Goal: Task Accomplishment & Management: Complete application form

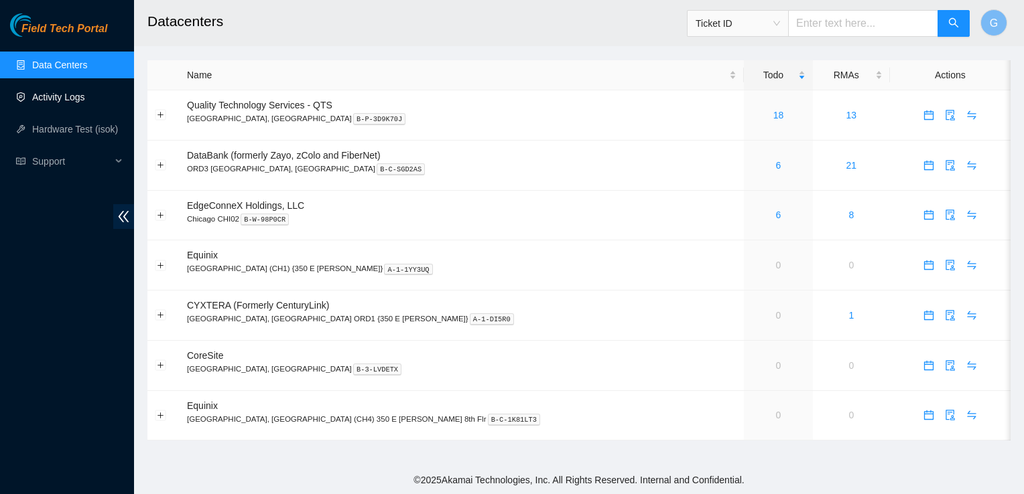
click at [43, 92] on link "Activity Logs" at bounding box center [58, 97] width 53 height 11
click at [72, 99] on link "Activity Logs" at bounding box center [58, 97] width 53 height 11
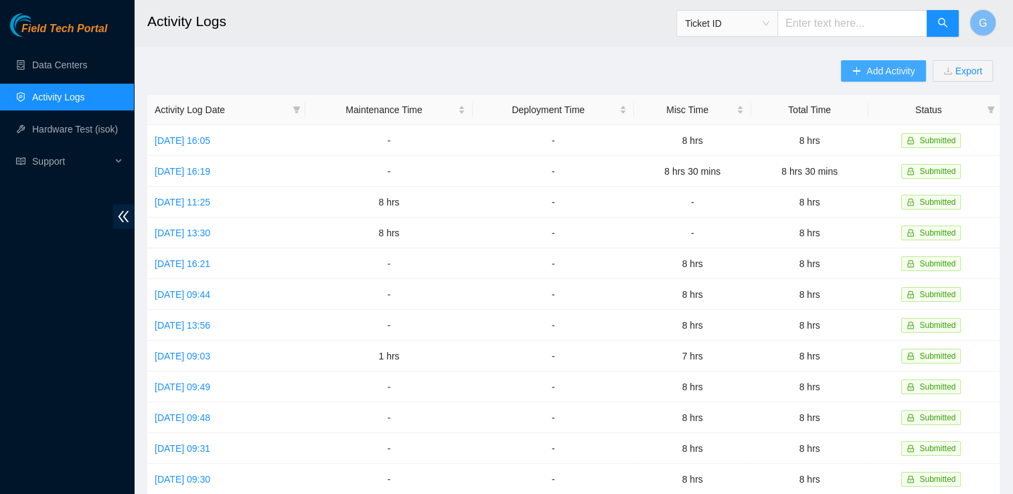
click at [890, 64] on span "Add Activity" at bounding box center [891, 71] width 48 height 15
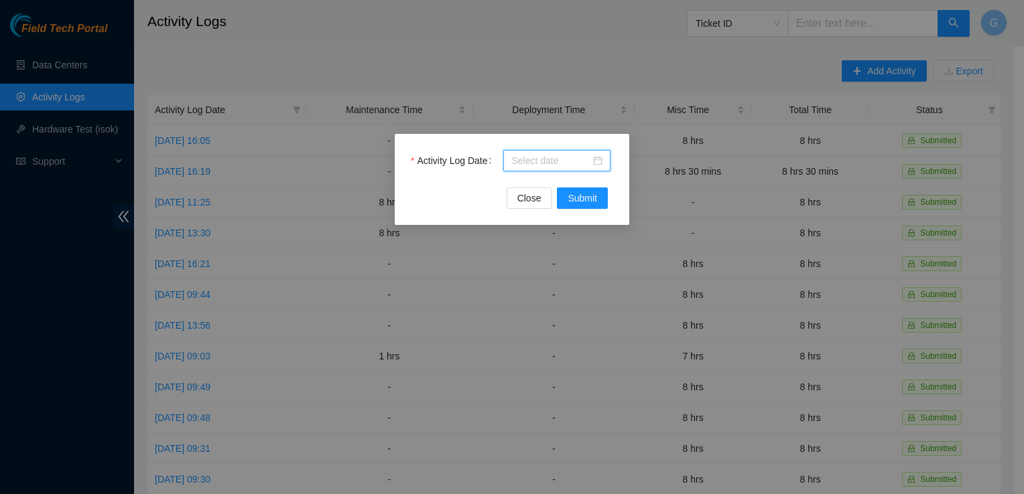
click at [555, 165] on input "Activity Log Date" at bounding box center [550, 160] width 79 height 15
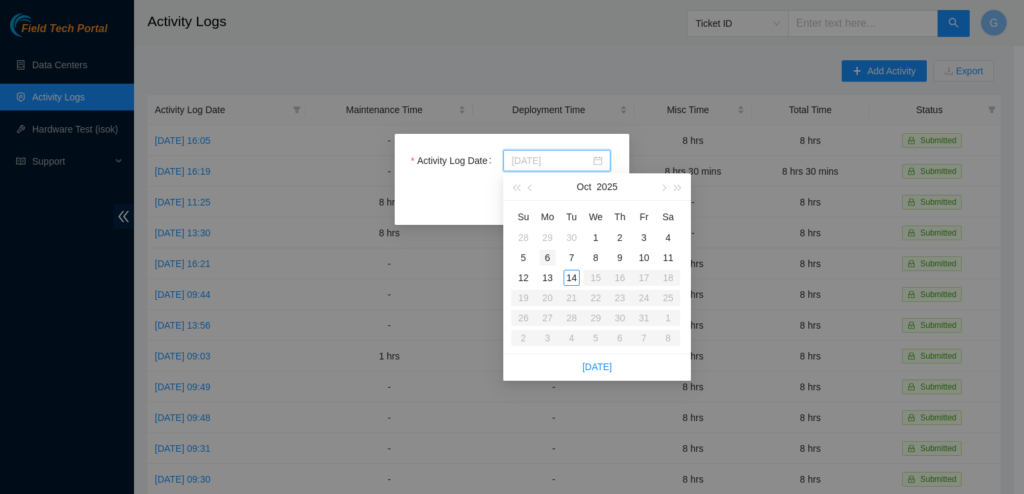
type input "2025-10-06"
click at [545, 253] on div "6" at bounding box center [547, 258] width 16 height 16
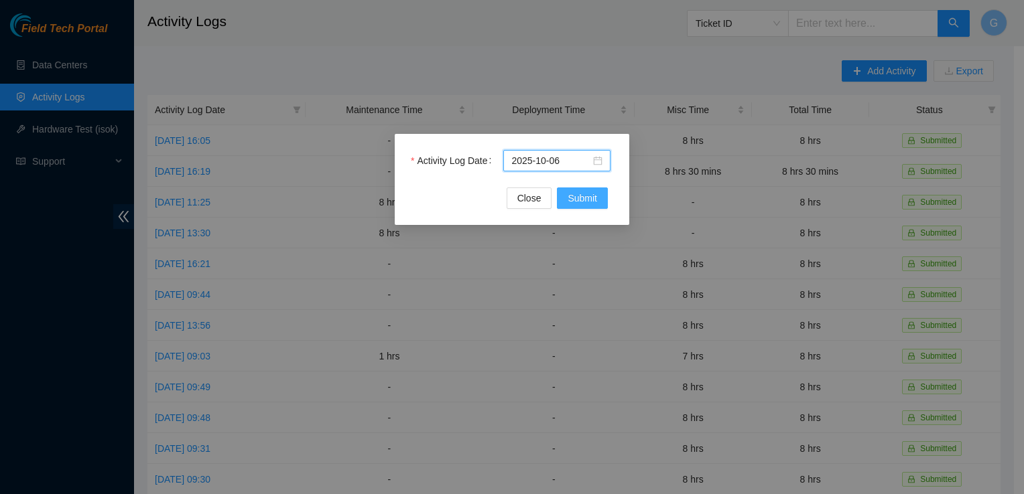
click at [584, 192] on span "Submit" at bounding box center [581, 198] width 29 height 15
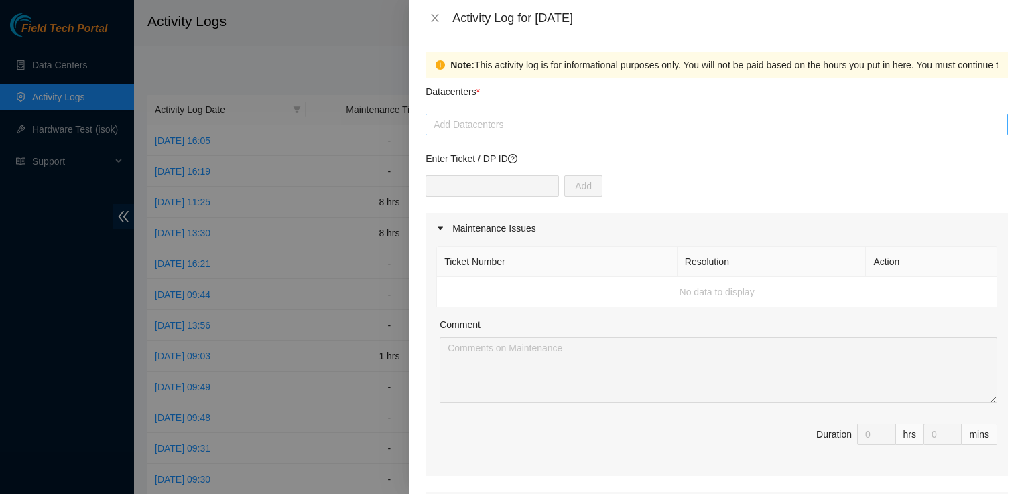
click at [498, 127] on div at bounding box center [716, 125] width 575 height 16
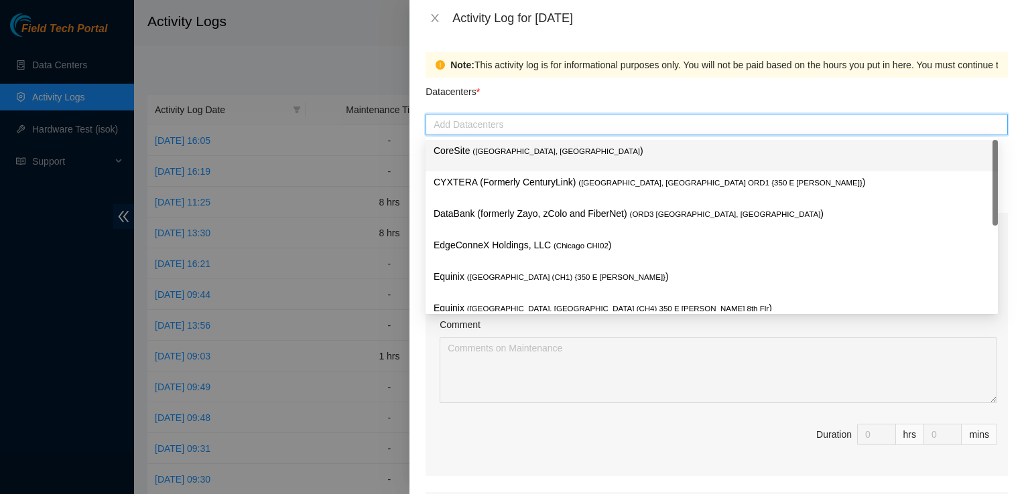
click at [490, 145] on p "CoreSite ( [GEOGRAPHIC_DATA], [GEOGRAPHIC_DATA] )" at bounding box center [711, 150] width 556 height 15
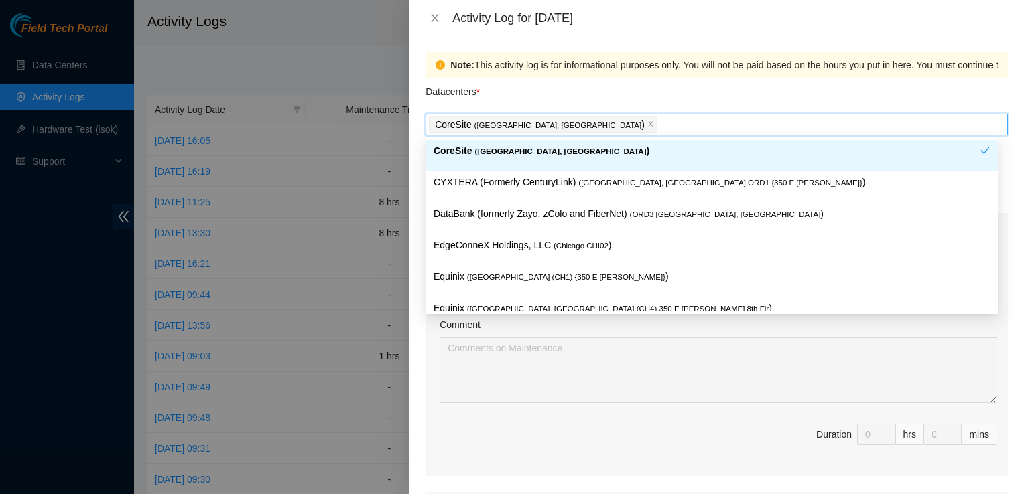
click at [512, 155] on p "CoreSite ( [GEOGRAPHIC_DATA], [GEOGRAPHIC_DATA] )" at bounding box center [706, 150] width 547 height 15
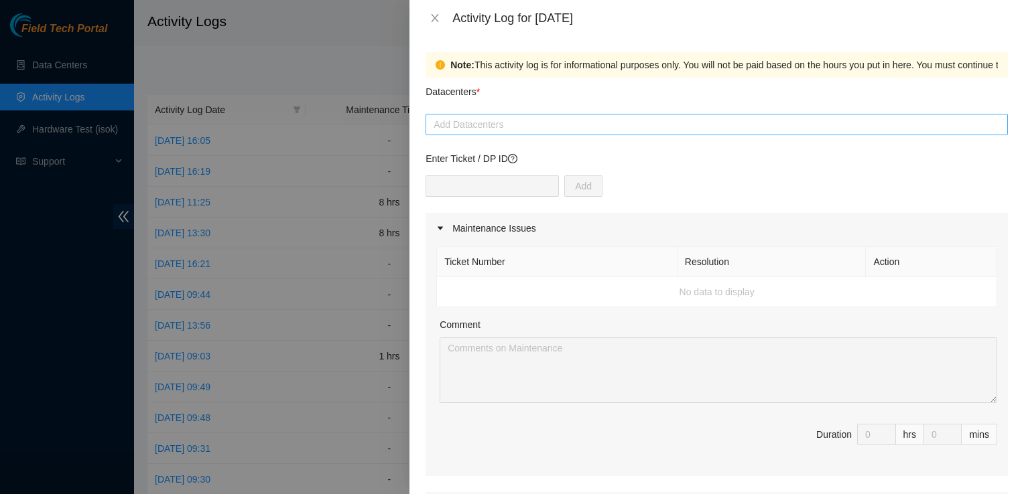
click at [460, 125] on div at bounding box center [716, 125] width 575 height 16
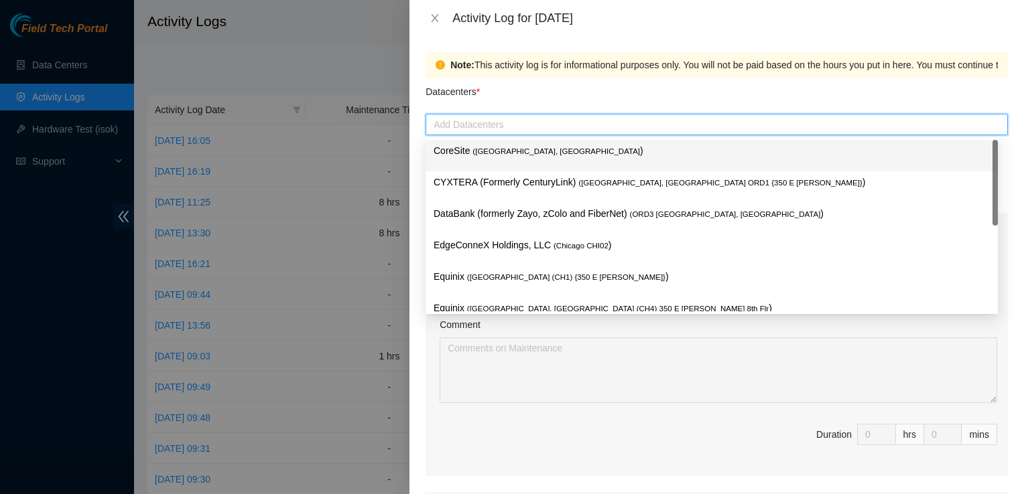
click at [468, 148] on p "CoreSite ( [GEOGRAPHIC_DATA], [GEOGRAPHIC_DATA] )" at bounding box center [711, 150] width 556 height 15
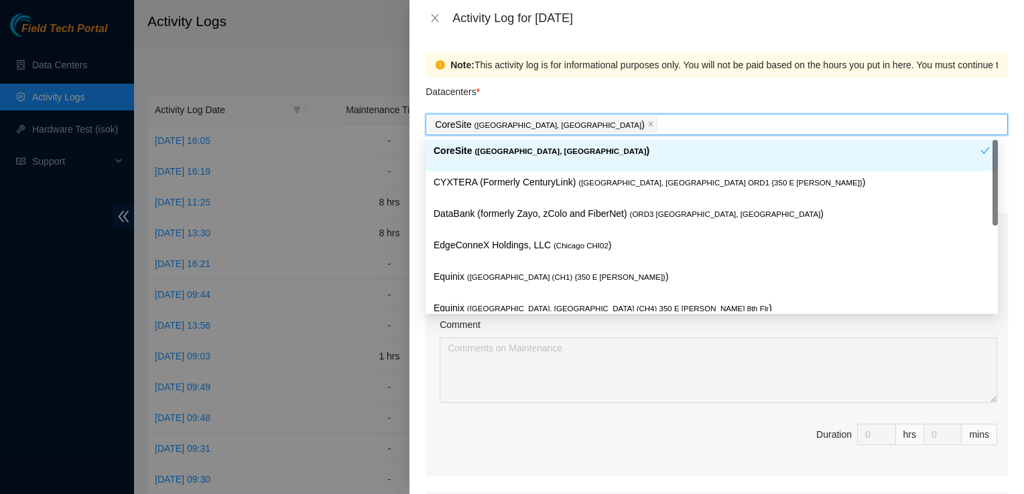
click at [582, 84] on div "Datacenters *" at bounding box center [716, 96] width 582 height 36
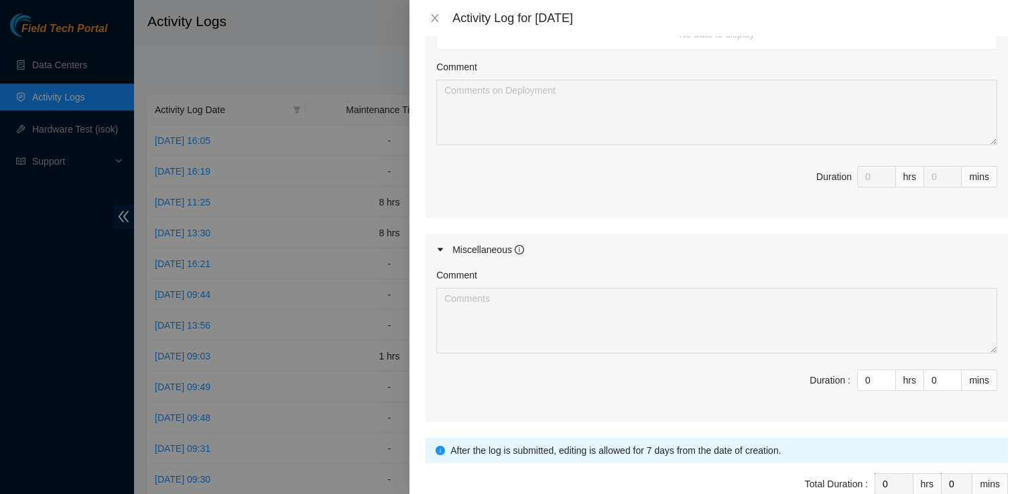
scroll to position [608, 0]
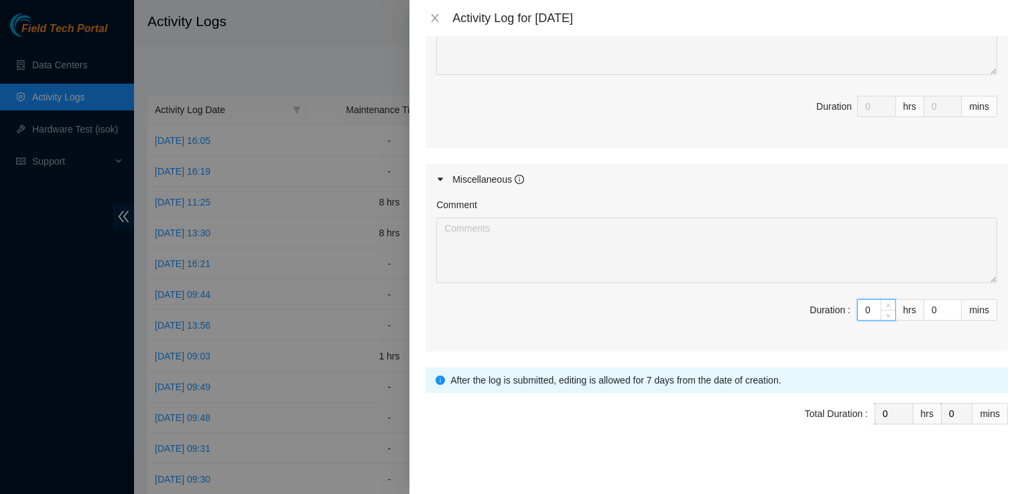
drag, startPoint x: 857, startPoint y: 305, endPoint x: 823, endPoint y: 311, distance: 35.3
click at [825, 311] on span "Duration : 0 hrs 0 mins" at bounding box center [716, 318] width 561 height 38
type input "8"
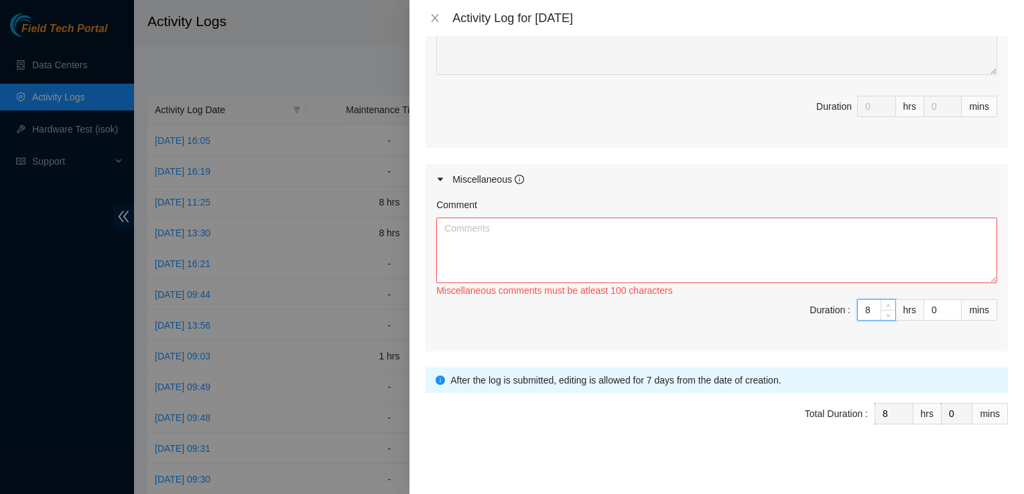
type input "8"
click at [519, 233] on textarea "Comment" at bounding box center [716, 251] width 561 height 66
type textarea "T"
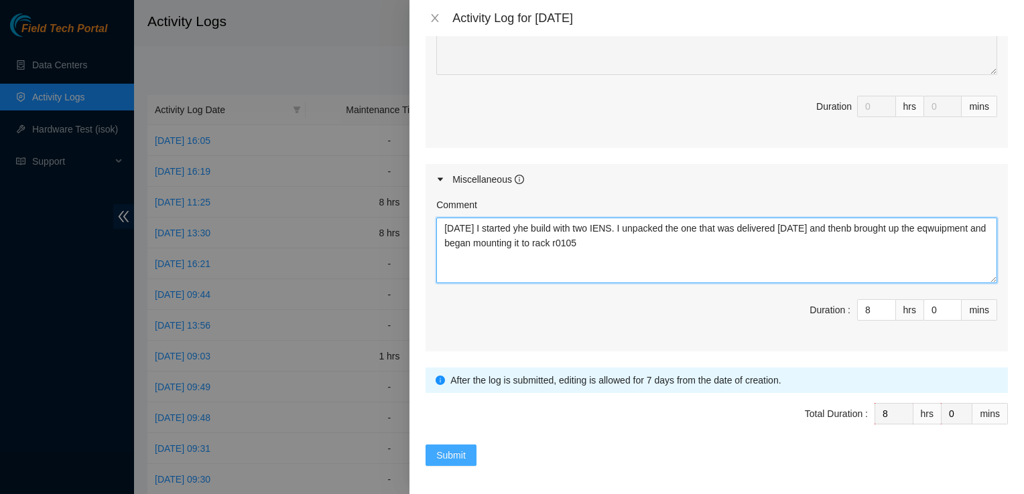
type textarea "[DATE] I started yhe build with two IENS. I unpacked the one that was delivered…"
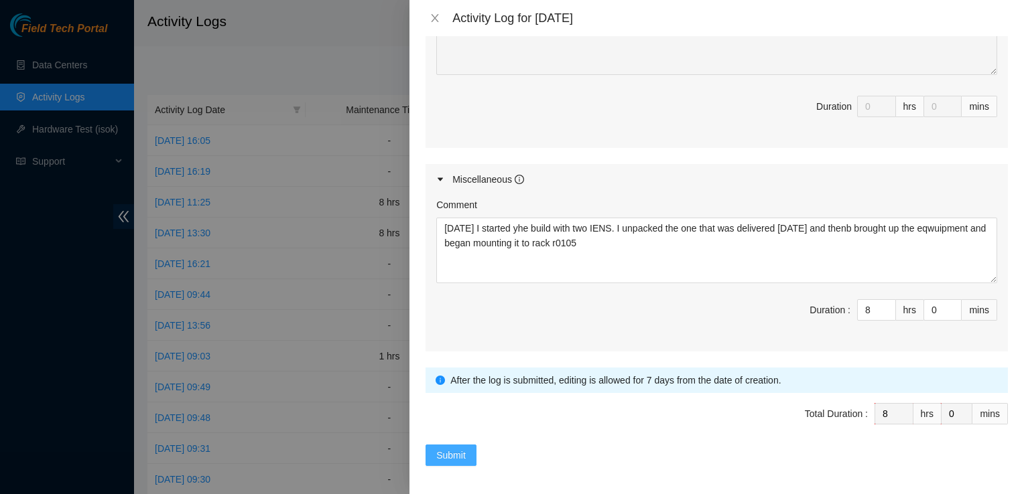
click at [445, 448] on span "Submit" at bounding box center [450, 455] width 29 height 15
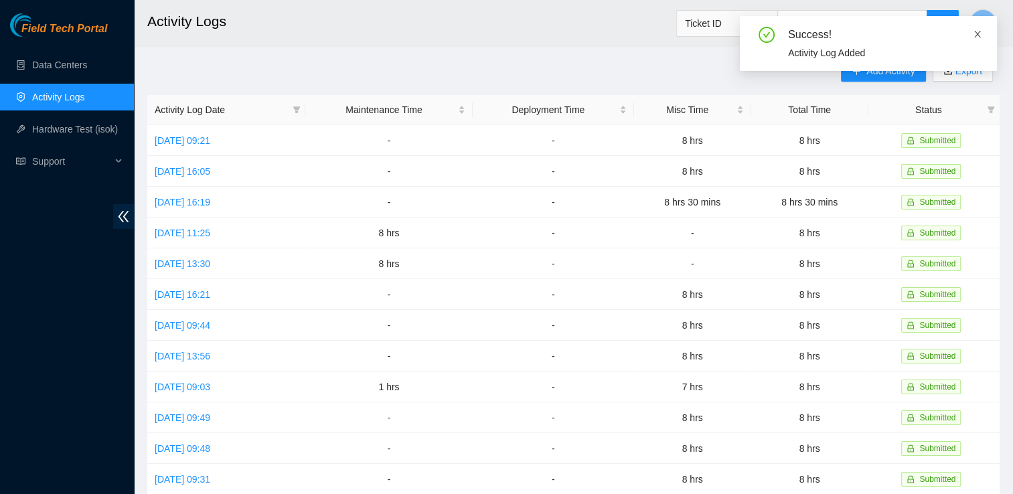
click at [981, 29] on span at bounding box center [977, 34] width 9 height 11
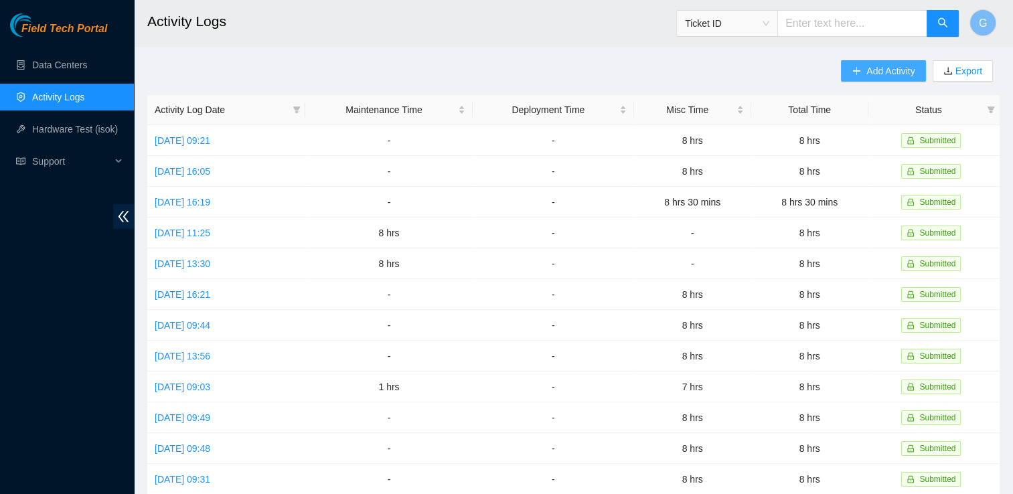
click at [871, 71] on span "Add Activity" at bounding box center [891, 71] width 48 height 15
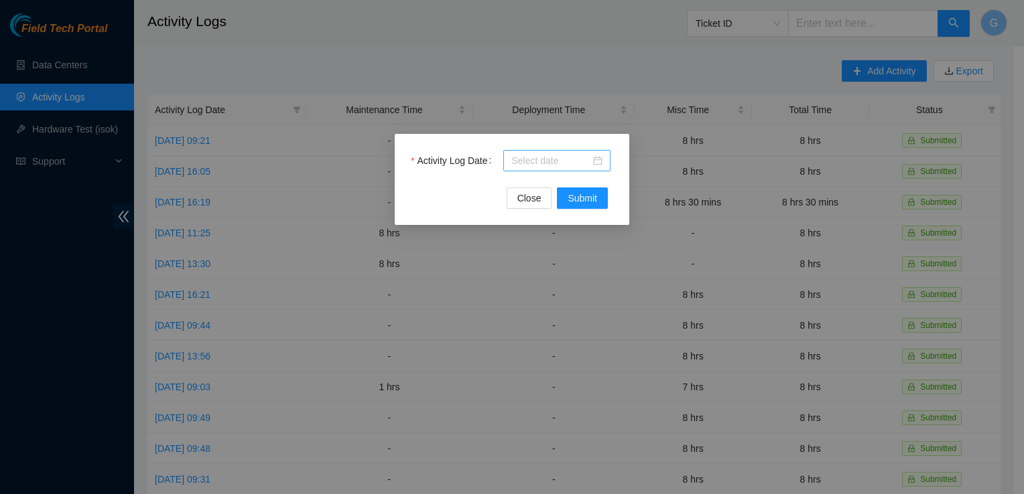
click at [530, 159] on input "Activity Log Date" at bounding box center [550, 160] width 79 height 15
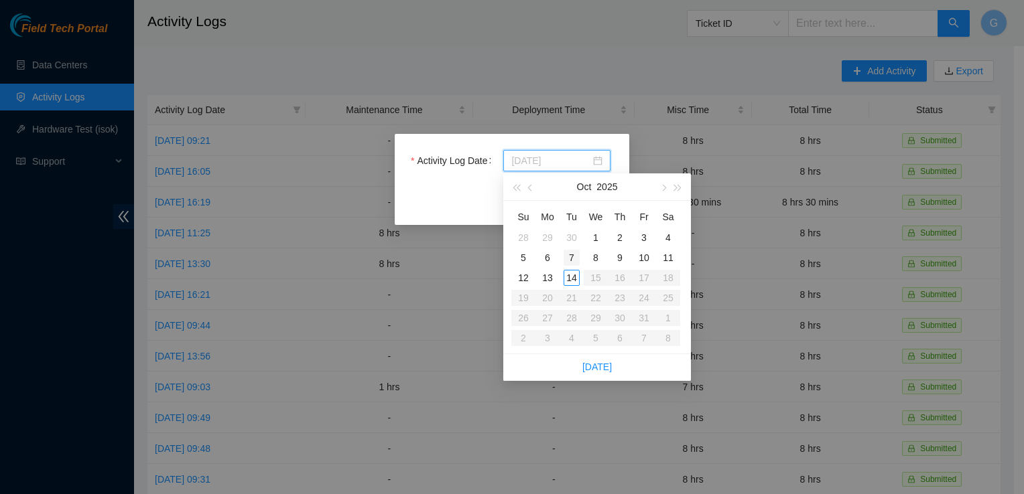
type input "[DATE]"
click at [569, 257] on div "7" at bounding box center [571, 258] width 16 height 16
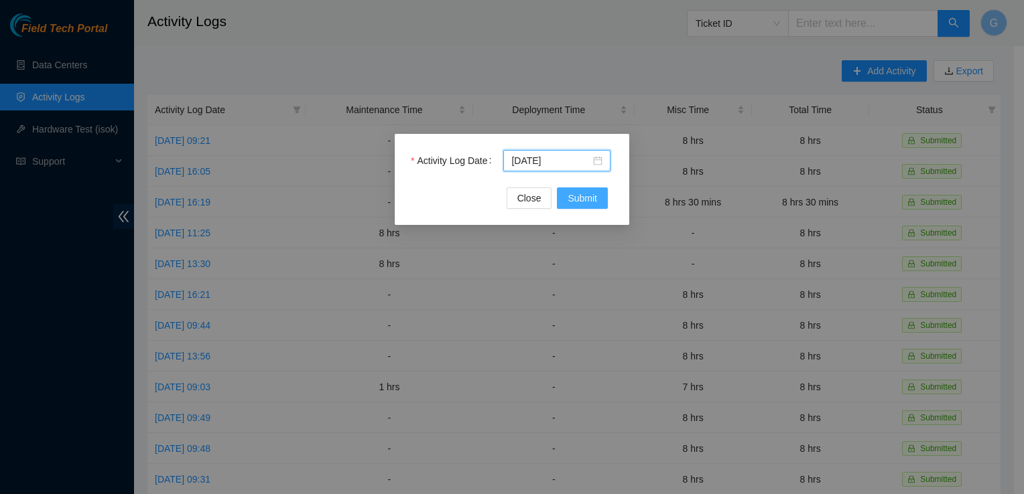
click at [604, 189] on button "Submit" at bounding box center [582, 198] width 51 height 21
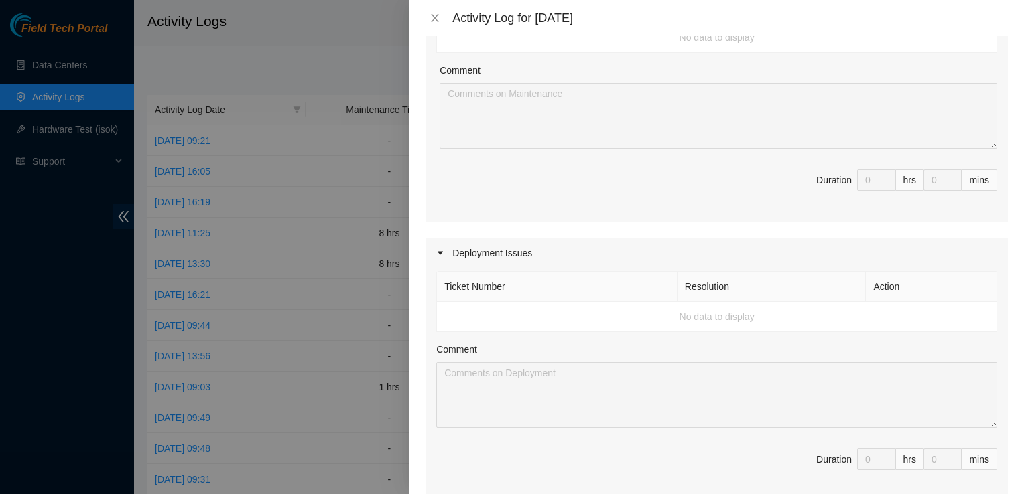
scroll to position [0, 0]
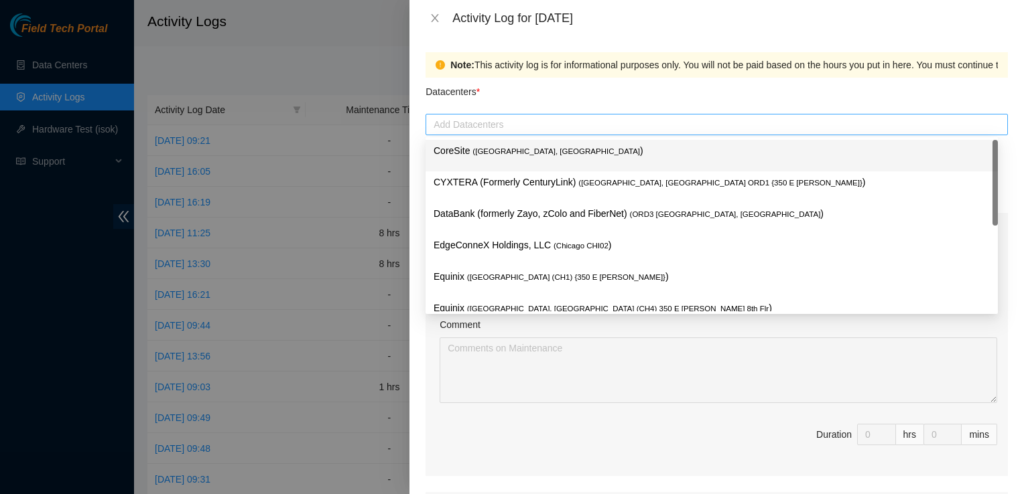
click at [476, 122] on div at bounding box center [716, 125] width 575 height 16
click at [453, 149] on p "CoreSite ( [GEOGRAPHIC_DATA], [GEOGRAPHIC_DATA] )" at bounding box center [711, 150] width 556 height 15
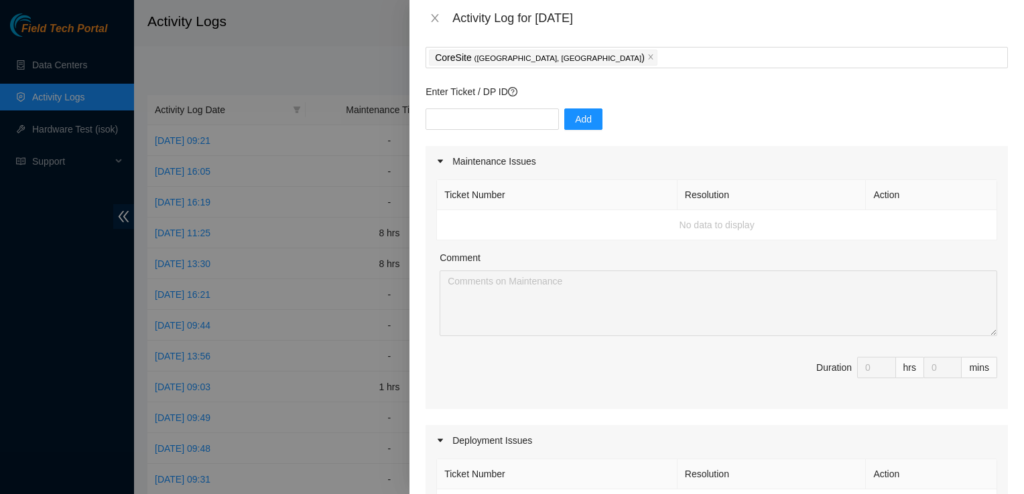
click at [619, 360] on span "Duration 0 hrs 0 mins" at bounding box center [716, 376] width 561 height 38
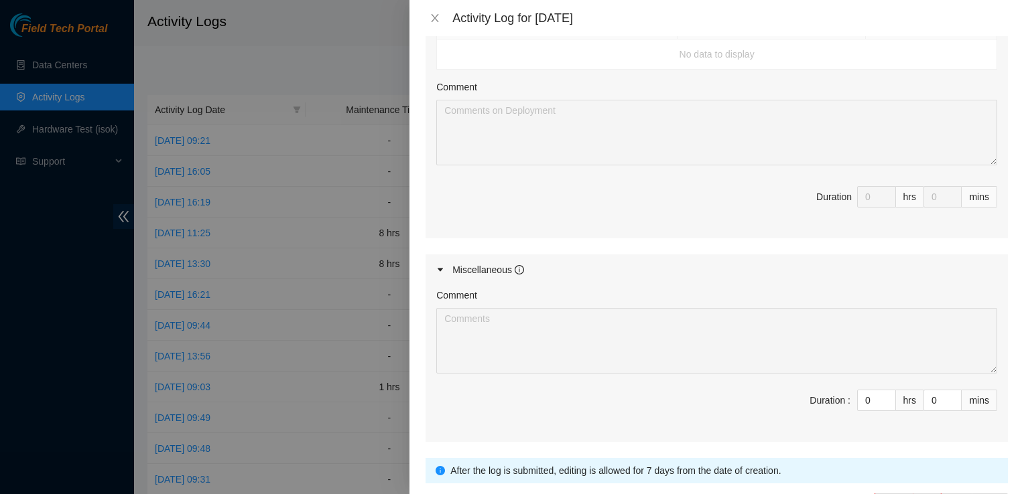
scroll to position [603, 0]
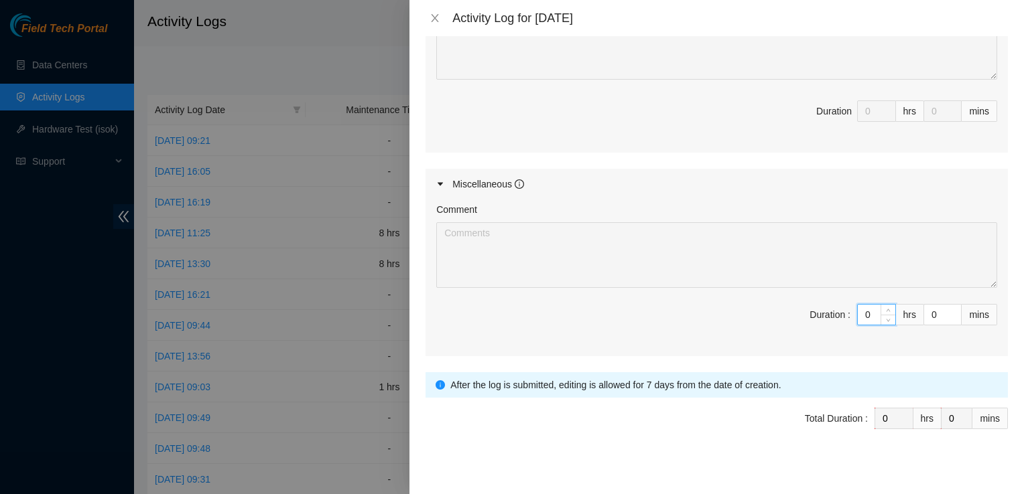
drag, startPoint x: 863, startPoint y: 312, endPoint x: 815, endPoint y: 307, distance: 47.8
click at [815, 307] on span "Duration : 0 hrs 0 mins" at bounding box center [716, 323] width 561 height 38
type input "8"
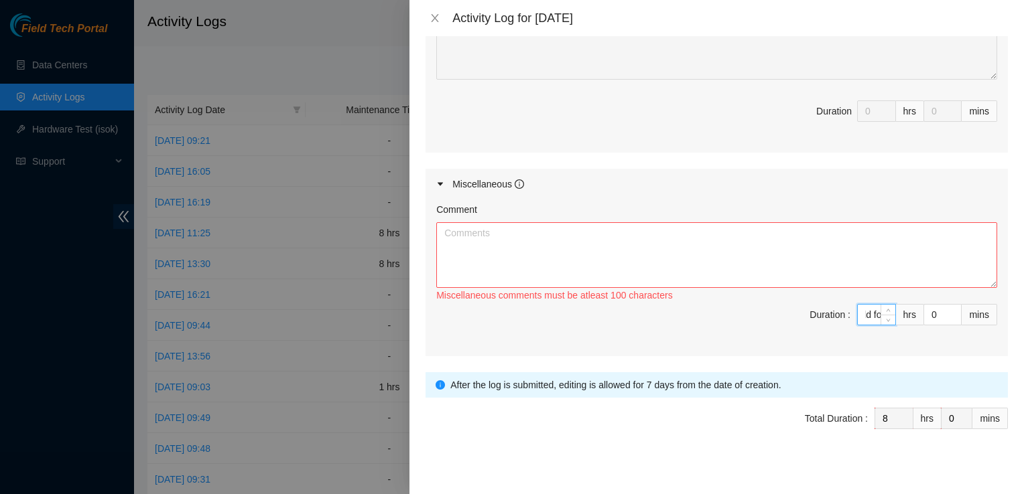
scroll to position [0, 139]
click at [745, 231] on textarea "Comment" at bounding box center [716, 255] width 561 height 66
type input "8"
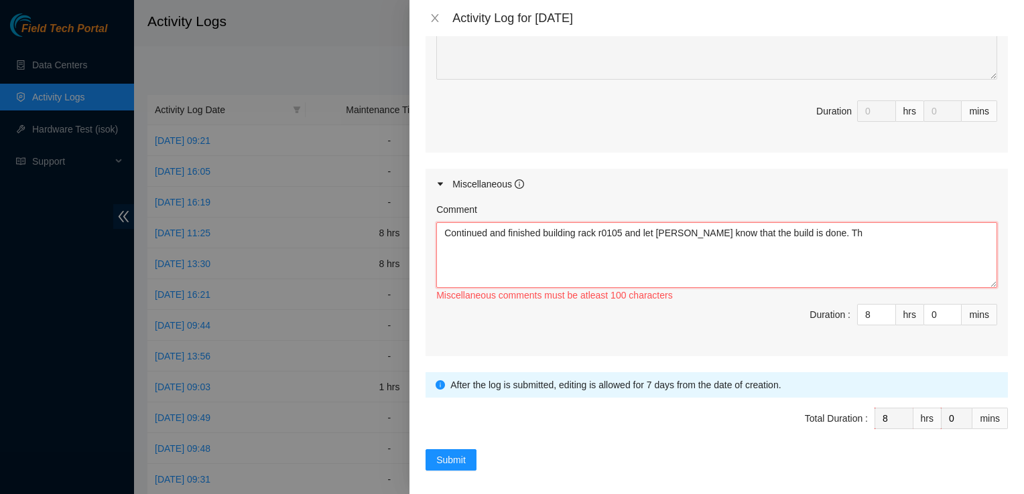
click at [844, 228] on textarea "Continued and finished building rack r0105 and let [PERSON_NAME] know that the …" at bounding box center [716, 255] width 561 height 66
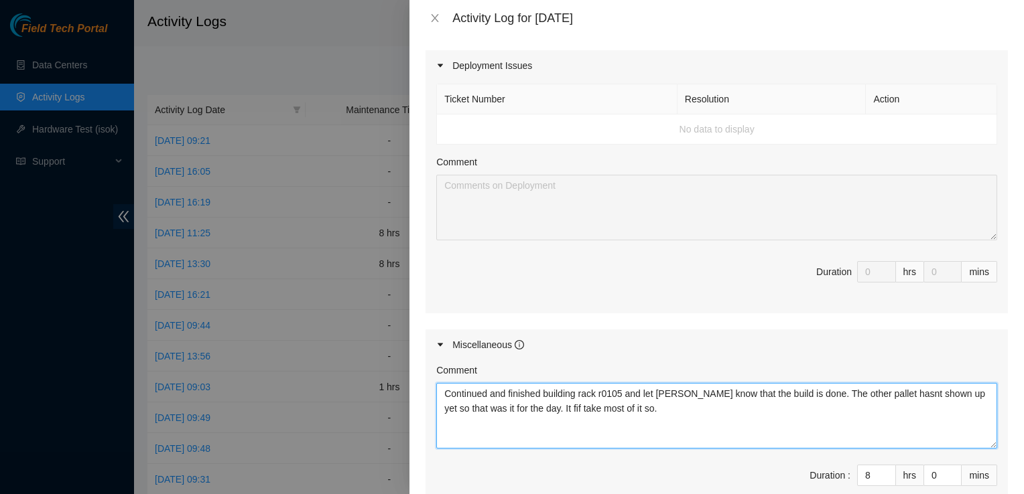
scroll to position [608, 0]
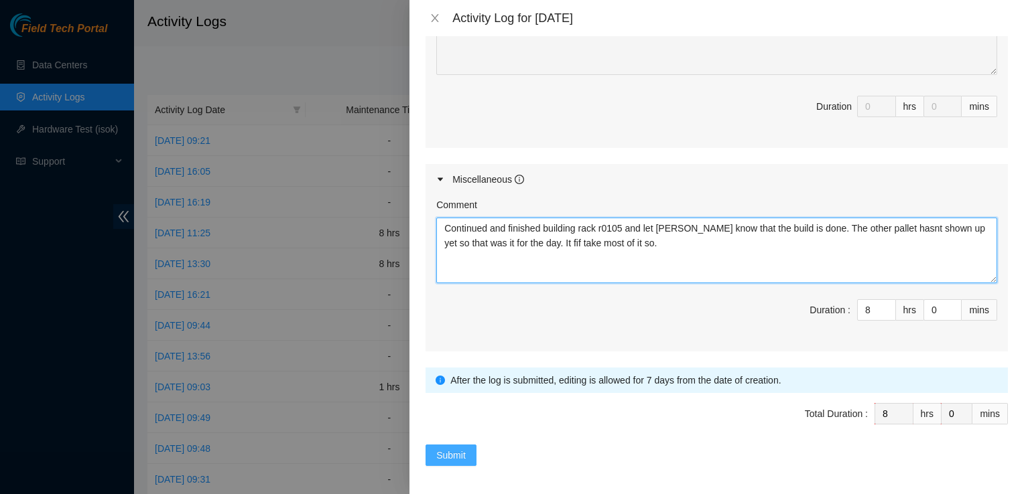
type textarea "Continued and finished building rack r0105 and let [PERSON_NAME] know that the …"
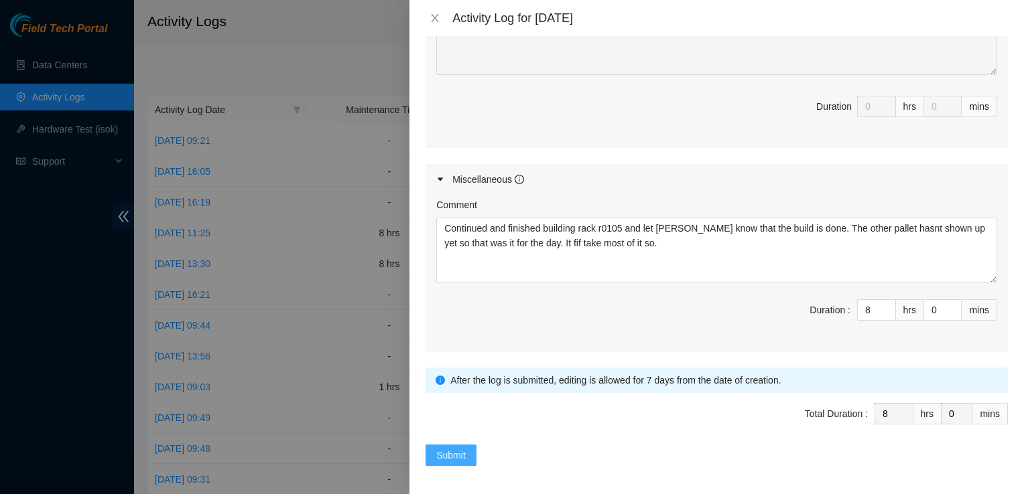
click at [460, 448] on span "Submit" at bounding box center [450, 455] width 29 height 15
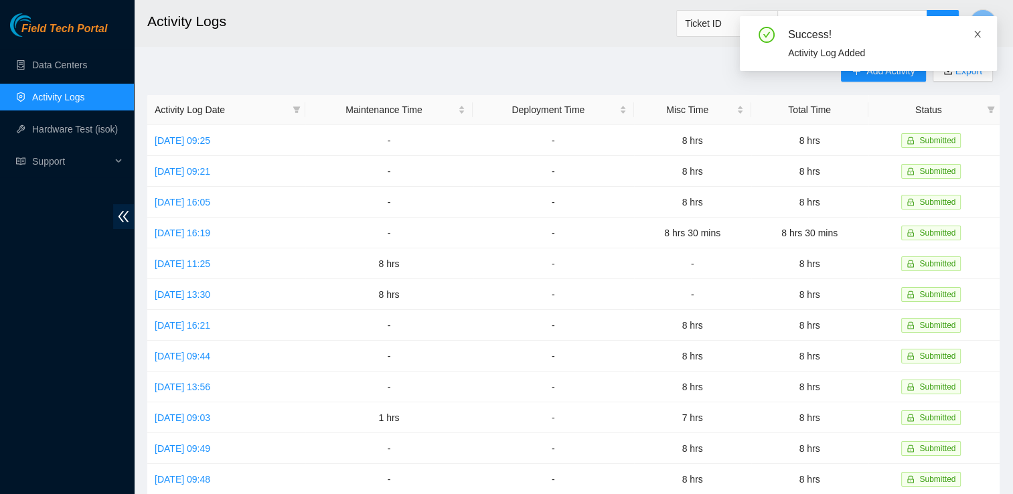
click at [978, 31] on icon "close" at bounding box center [977, 33] width 9 height 9
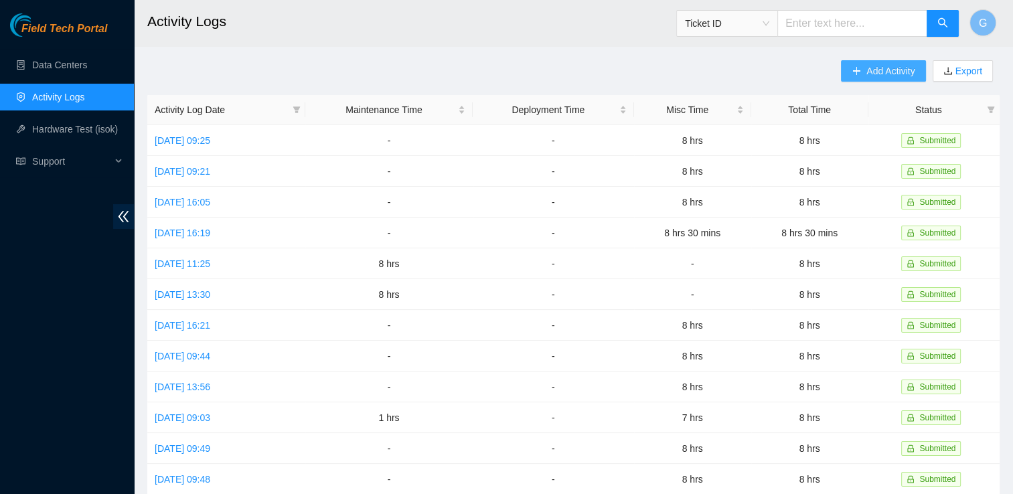
click at [889, 68] on span "Add Activity" at bounding box center [891, 71] width 48 height 15
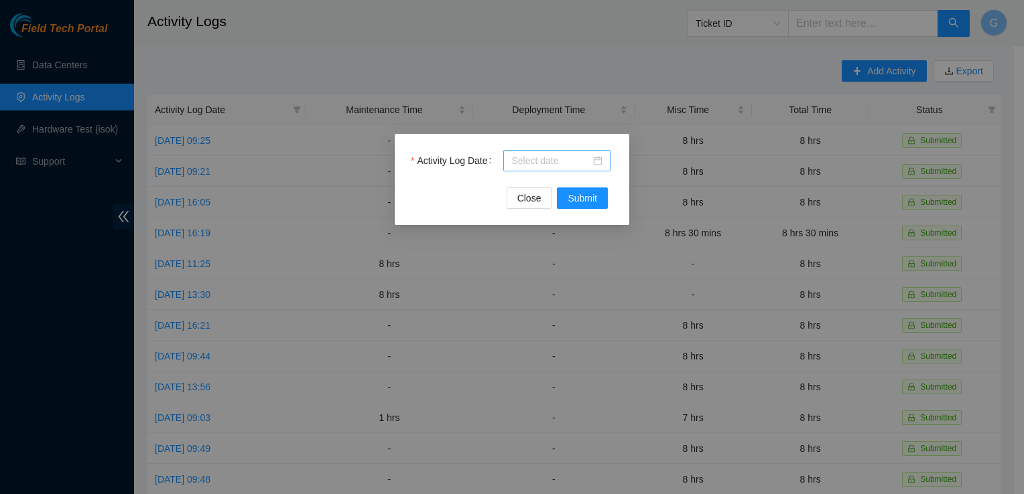
click at [554, 160] on input "Activity Log Date" at bounding box center [550, 160] width 79 height 15
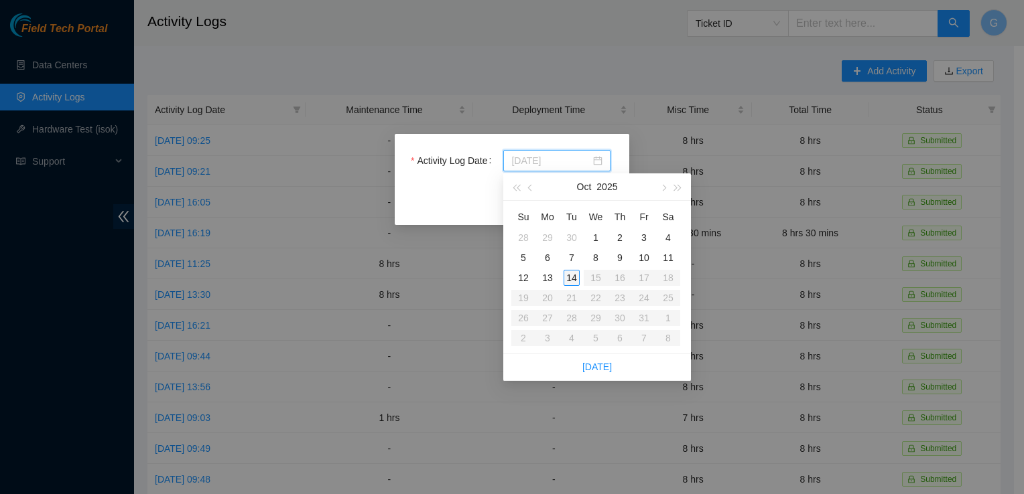
type input "[DATE]"
click at [595, 254] on div "8" at bounding box center [595, 258] width 16 height 16
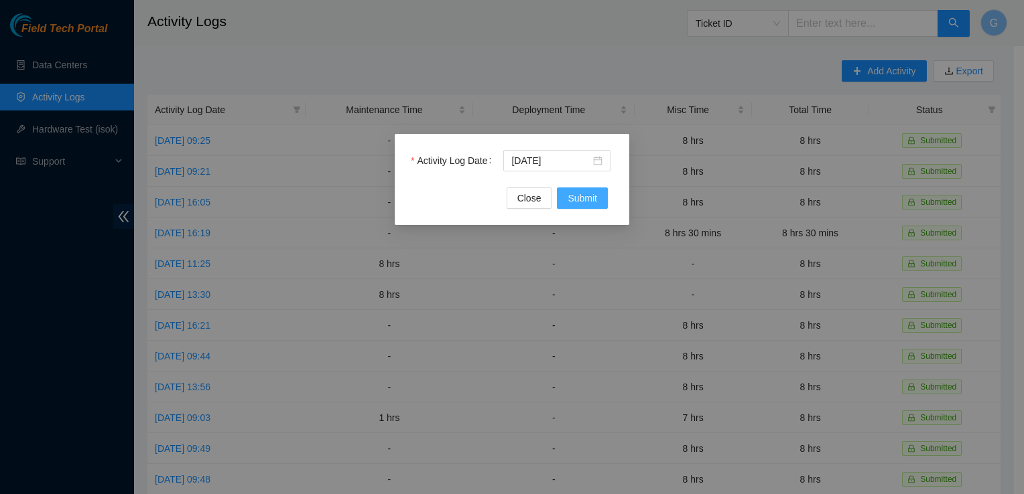
click at [581, 198] on span "Submit" at bounding box center [581, 198] width 29 height 15
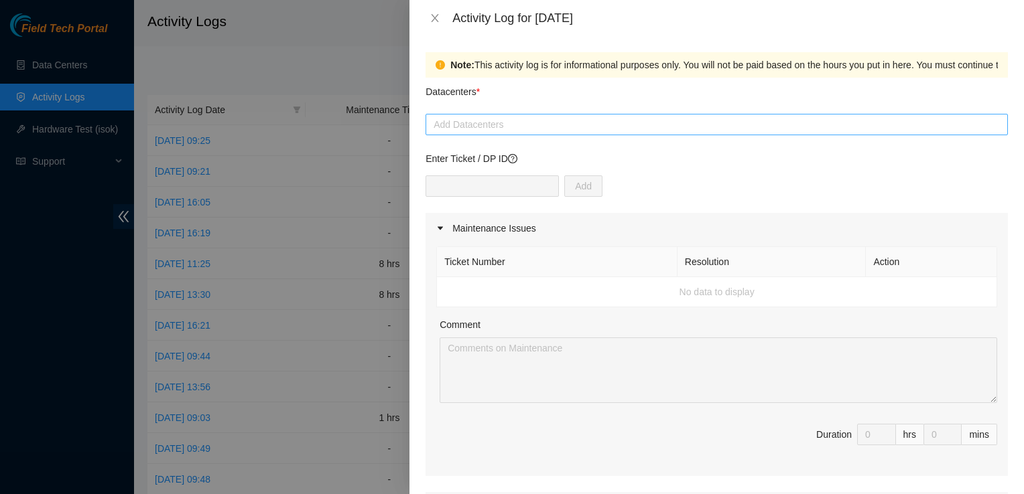
drag, startPoint x: 448, startPoint y: 107, endPoint x: 448, endPoint y: 115, distance: 8.0
click at [448, 115] on div "Datacenters * Add Datacenters" at bounding box center [716, 107] width 582 height 58
drag, startPoint x: 448, startPoint y: 115, endPoint x: 450, endPoint y: 125, distance: 9.6
click at [450, 125] on div at bounding box center [716, 125] width 575 height 16
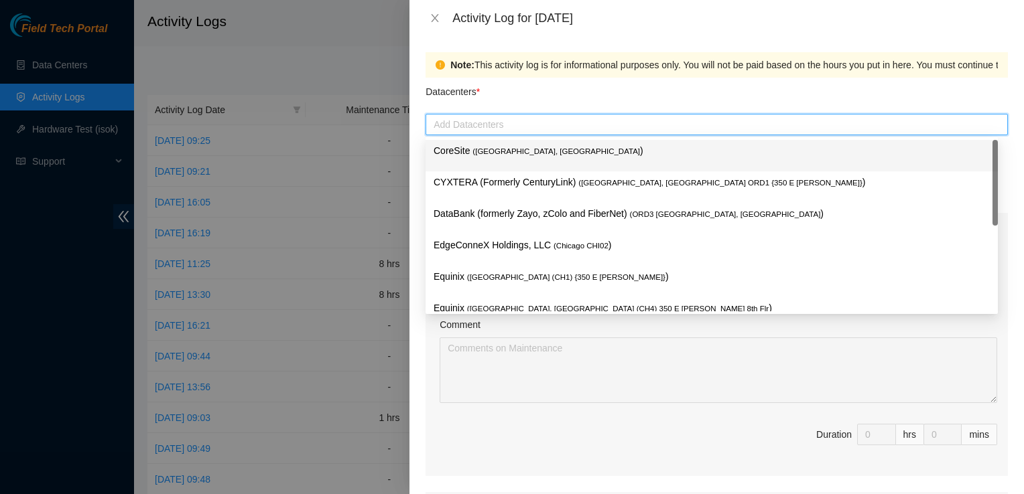
click at [477, 154] on span "( [GEOGRAPHIC_DATA], [GEOGRAPHIC_DATA]" at bounding box center [555, 151] width 167 height 8
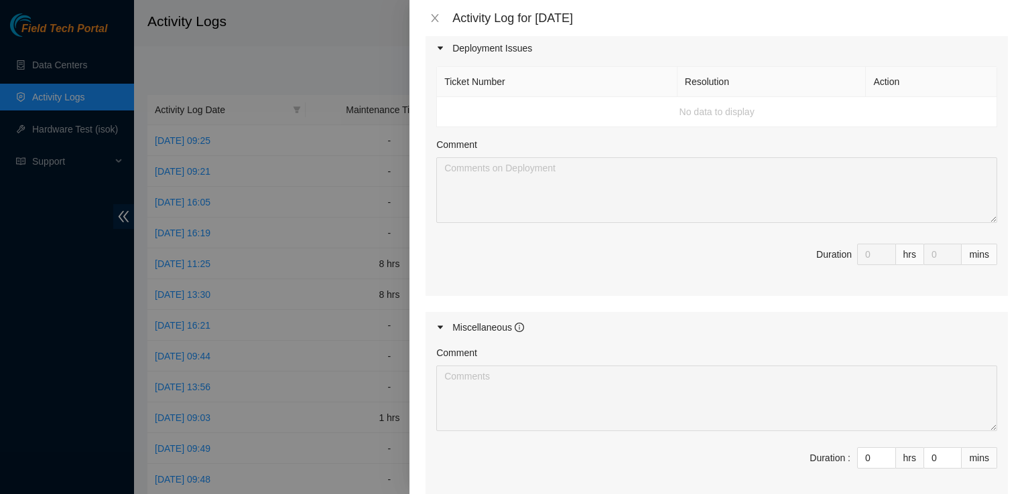
scroll to position [536, 0]
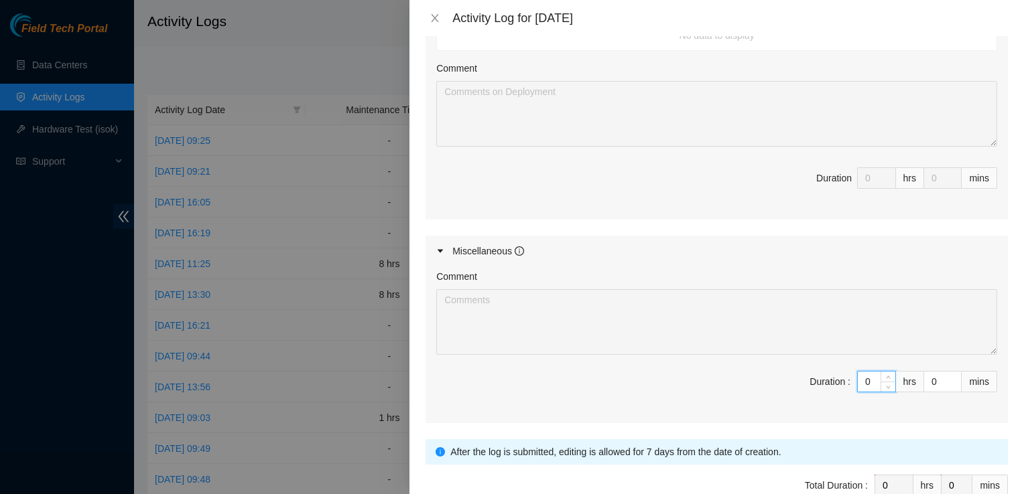
drag, startPoint x: 860, startPoint y: 379, endPoint x: 743, endPoint y: 368, distance: 117.8
click at [743, 368] on div "Comment Duration : 0 hrs 0 mins" at bounding box center [716, 345] width 582 height 157
type input "8"
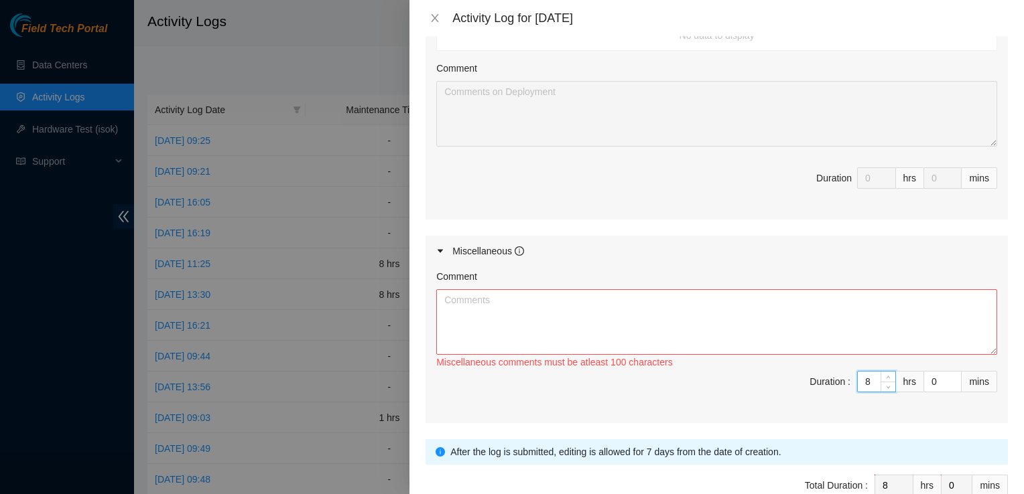
type input "8"
click at [462, 296] on textarea "Comment" at bounding box center [716, 322] width 561 height 66
type textarea "B"
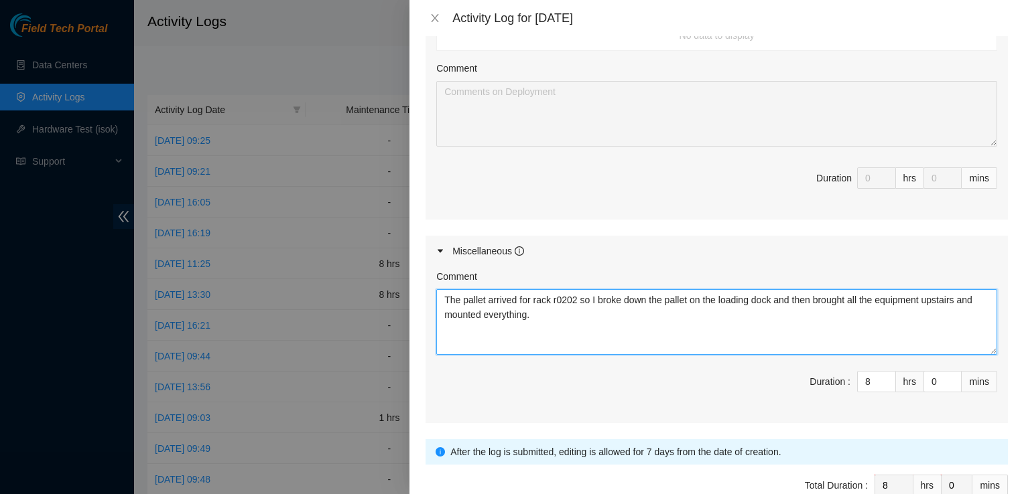
click at [490, 301] on textarea "The pallet arrived for rack r0202 so I broke down the pallet on the loading doc…" at bounding box center [716, 322] width 561 height 66
click at [602, 318] on textarea "The pallet eventually arrived for rack r0202 so I broke down the pallet on the …" at bounding box center [716, 322] width 561 height 66
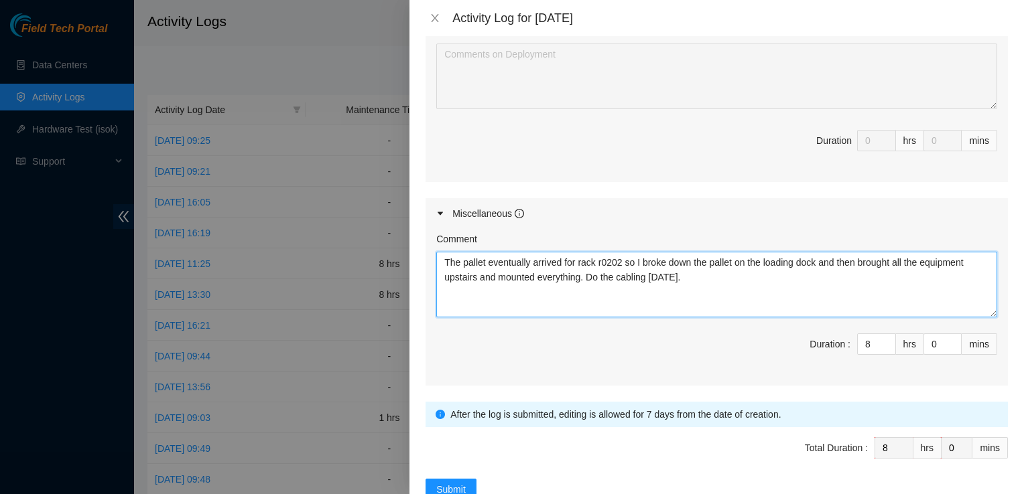
scroll to position [608, 0]
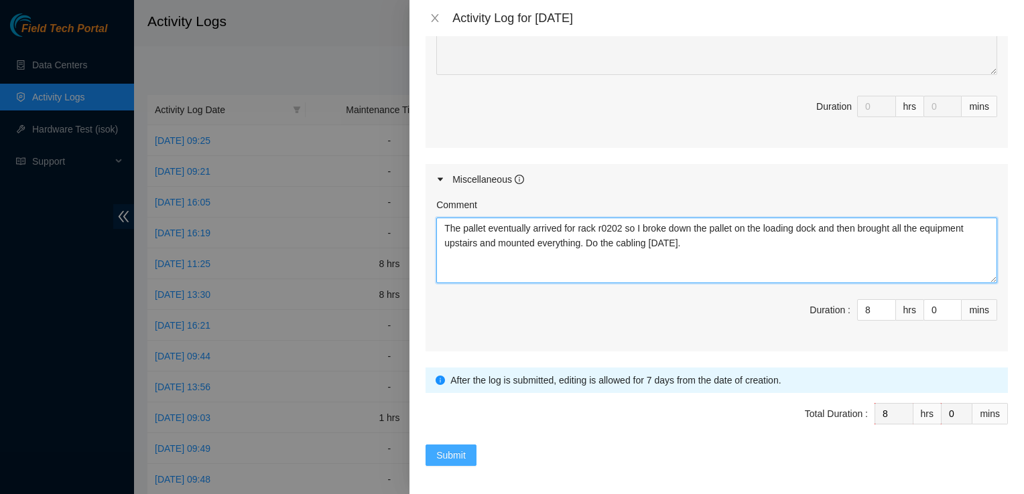
type textarea "The pallet eventually arrived for rack r0202 so I broke down the pallet on the …"
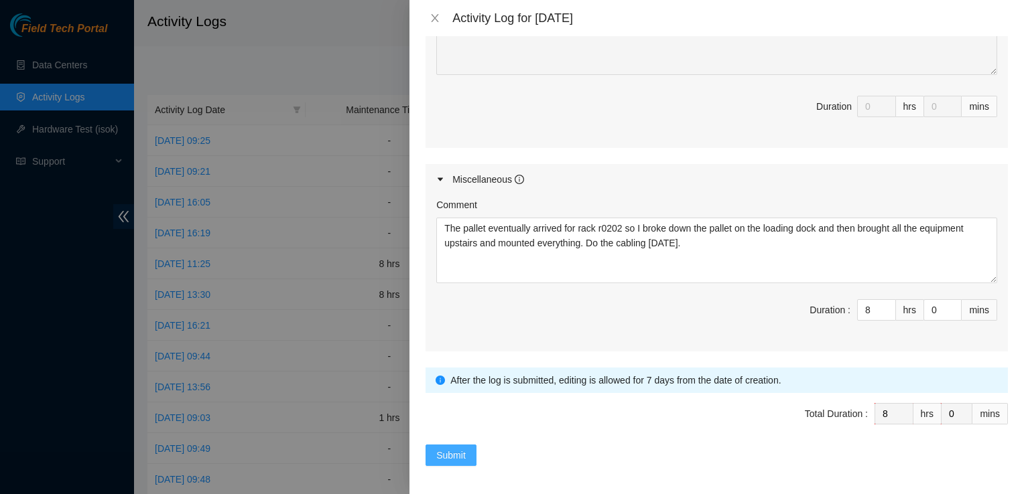
click at [458, 449] on span "Submit" at bounding box center [450, 455] width 29 height 15
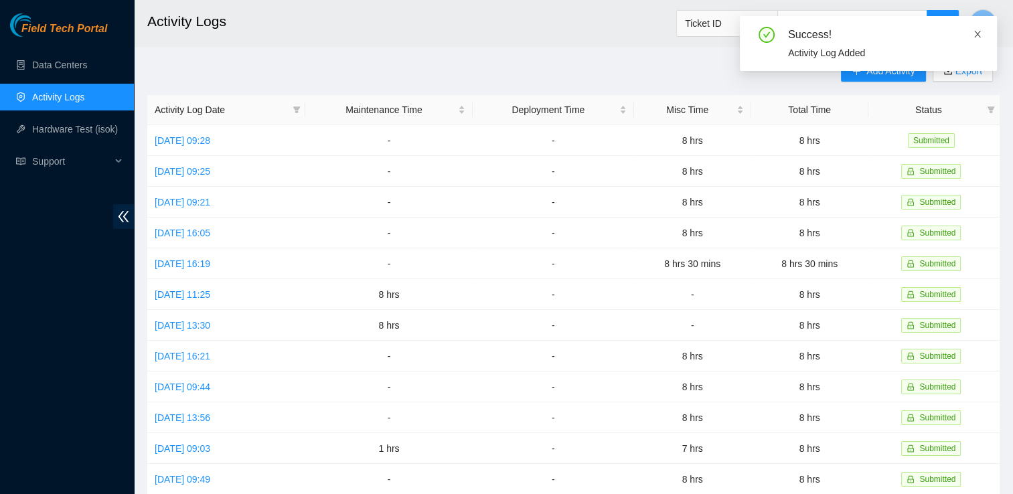
click at [976, 30] on icon "close" at bounding box center [977, 33] width 9 height 9
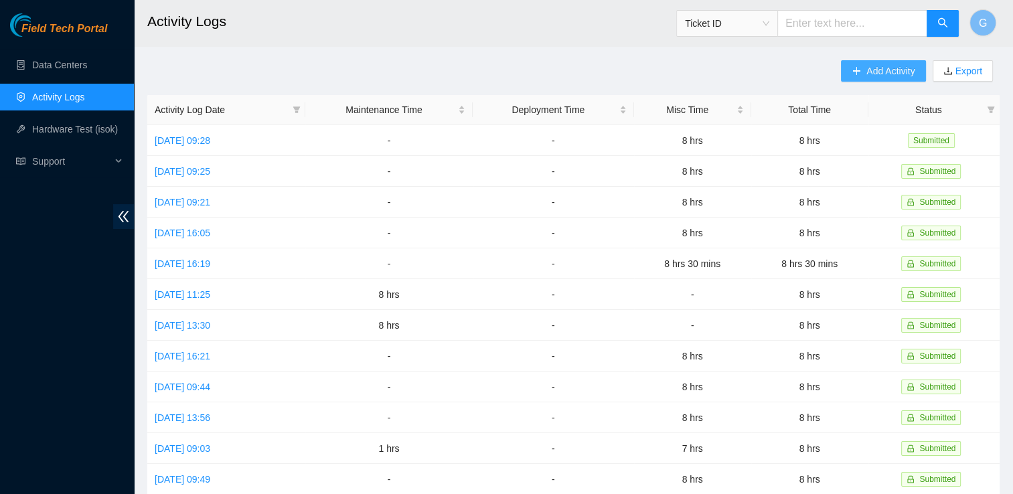
click at [874, 66] on span "Add Activity" at bounding box center [891, 71] width 48 height 15
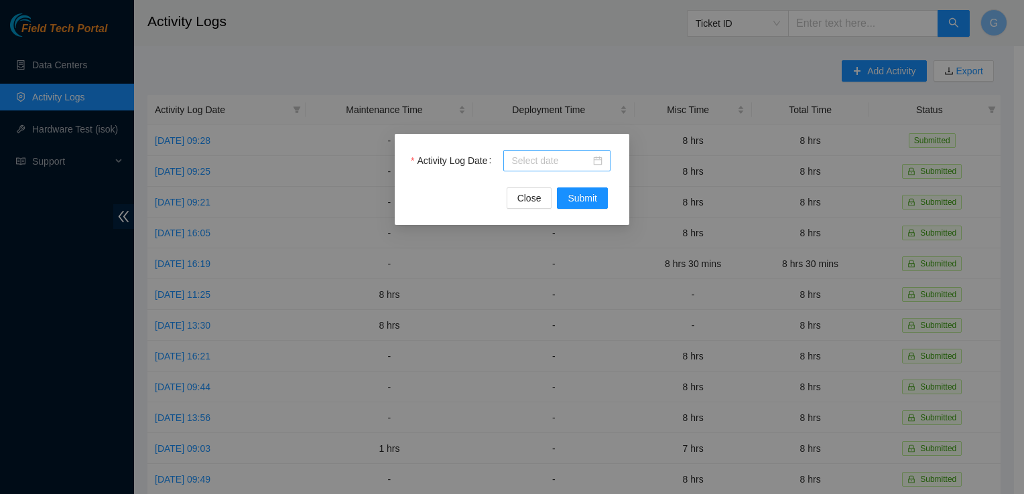
click at [527, 159] on input "Activity Log Date" at bounding box center [550, 160] width 79 height 15
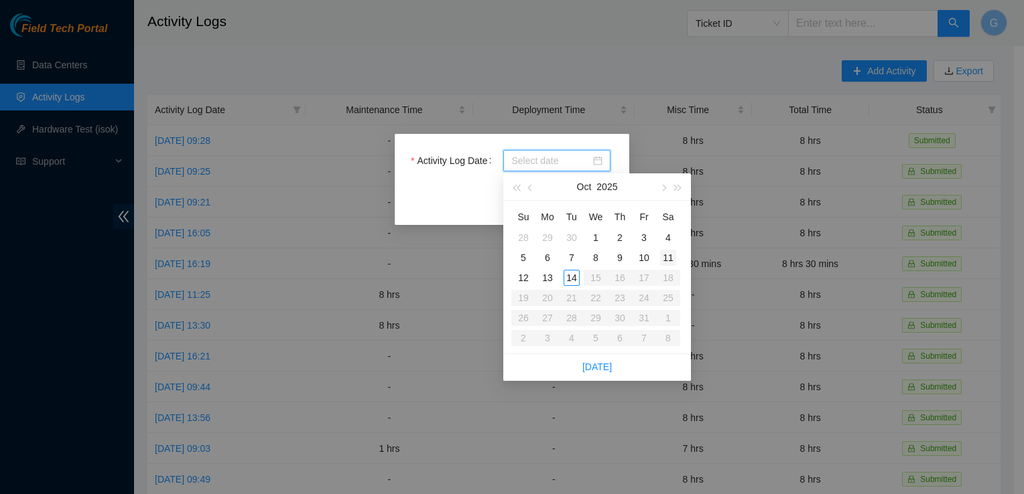
type input "[DATE]"
click at [616, 259] on div "9" at bounding box center [620, 258] width 16 height 16
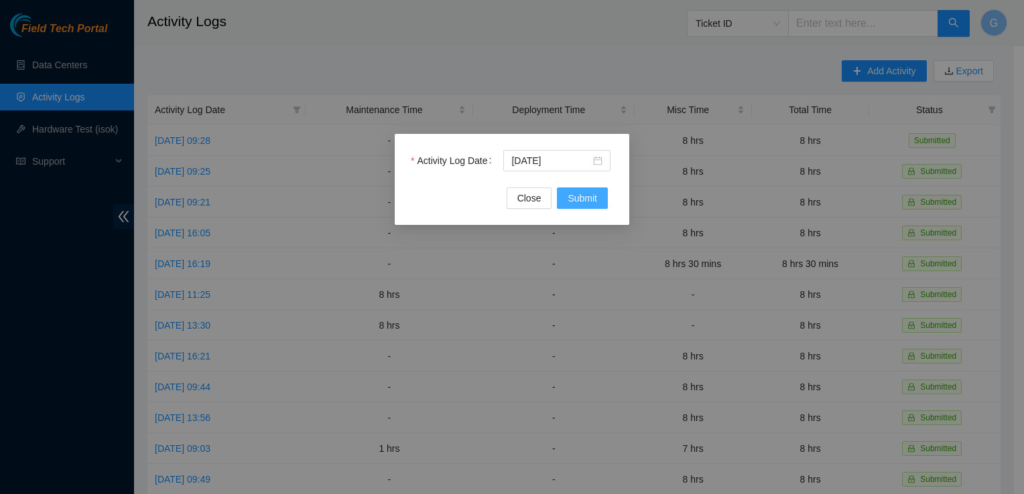
click at [597, 202] on button "Submit" at bounding box center [582, 198] width 51 height 21
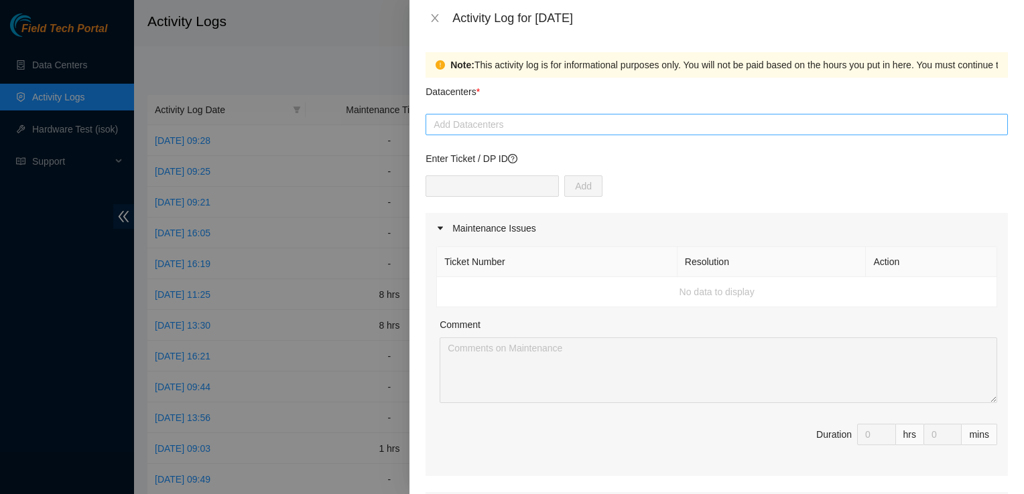
click at [458, 119] on div at bounding box center [716, 125] width 575 height 16
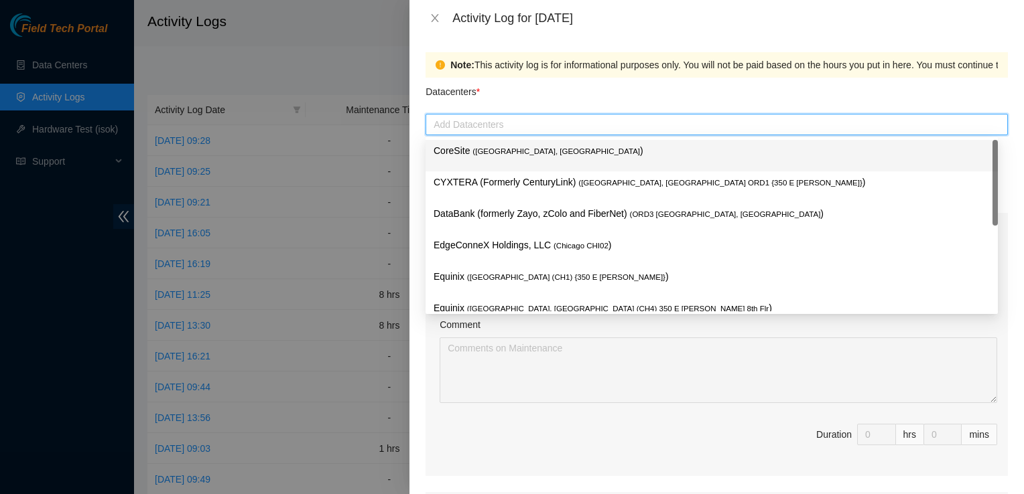
click at [488, 149] on span "( [GEOGRAPHIC_DATA], [GEOGRAPHIC_DATA]" at bounding box center [555, 151] width 167 height 8
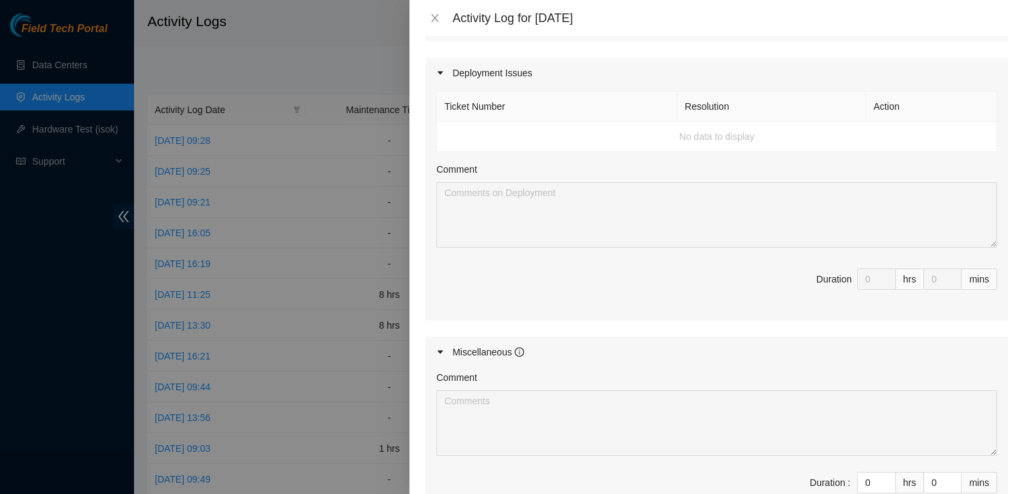
scroll to position [603, 0]
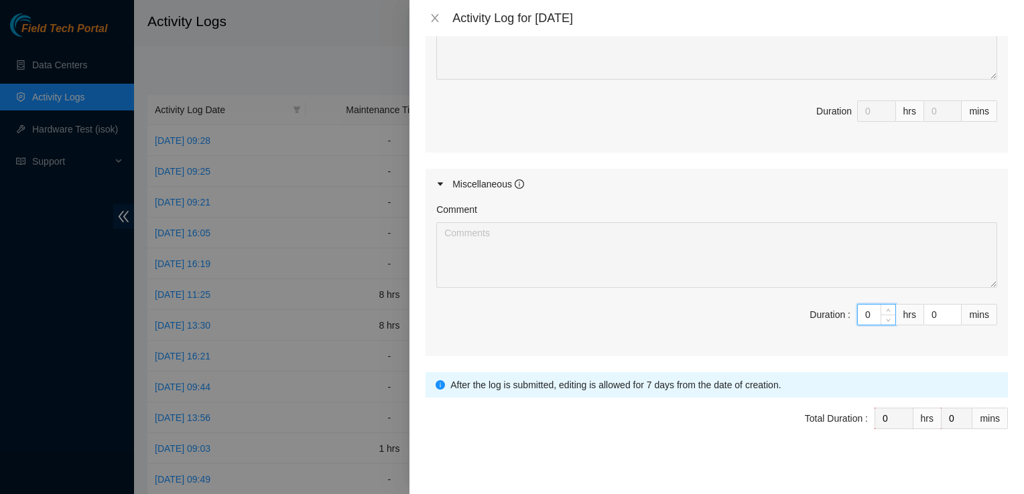
drag, startPoint x: 867, startPoint y: 308, endPoint x: 785, endPoint y: 314, distance: 82.6
click at [788, 313] on span "Duration : 0 hrs 0 mins" at bounding box center [716, 323] width 561 height 38
type input "89"
type input "8"
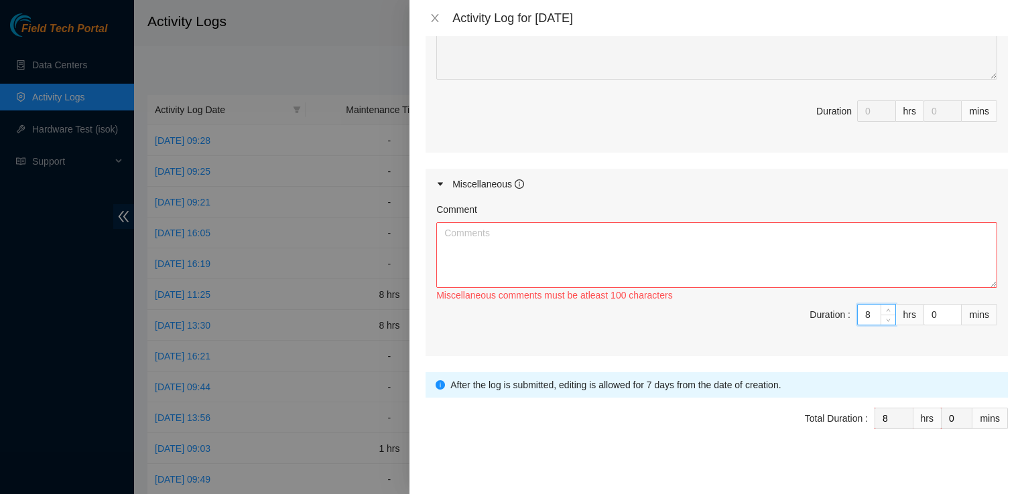
type input "8"
click at [627, 260] on textarea "Comment" at bounding box center [716, 255] width 561 height 66
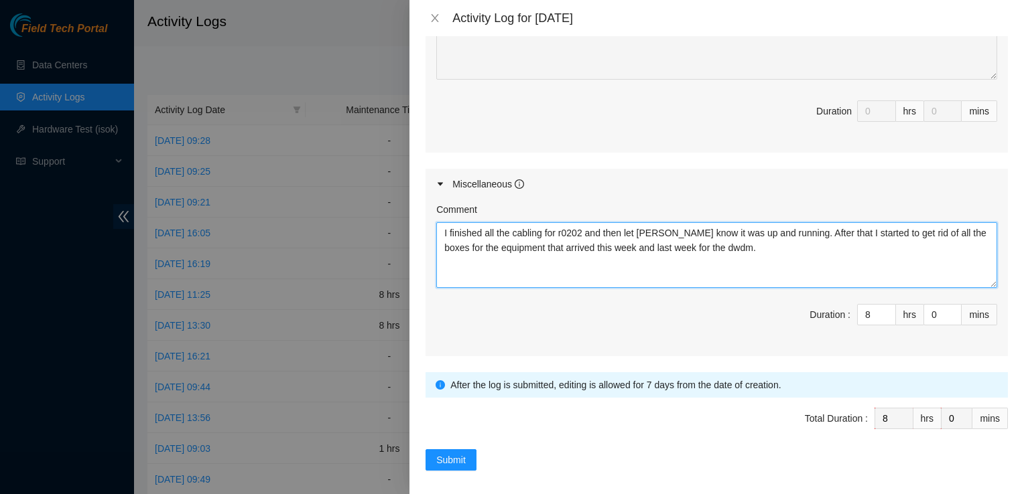
click at [740, 252] on textarea "I finished all the cabling for r0202 and then let [PERSON_NAME] know it was up …" at bounding box center [716, 255] width 561 height 66
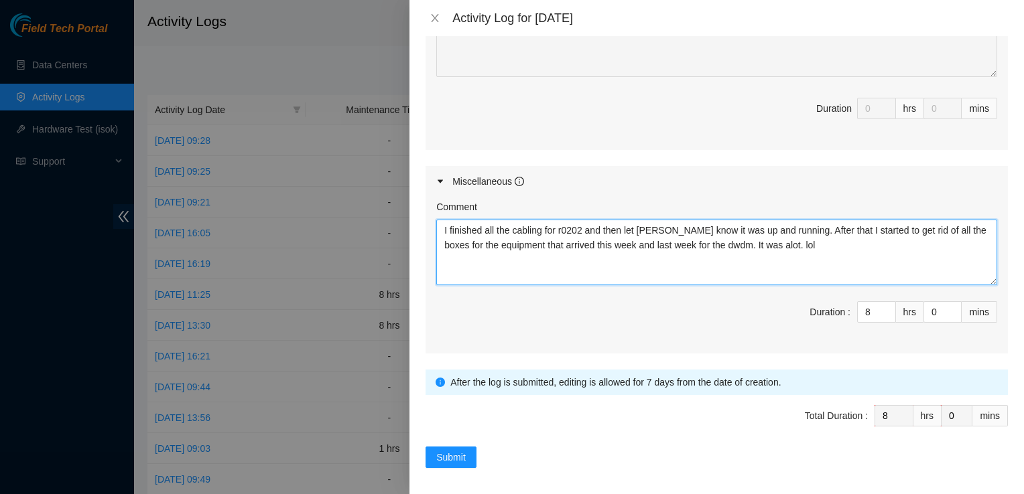
scroll to position [608, 0]
type textarea "I finished all the cabling for r0202 and then let [PERSON_NAME] know it was up …"
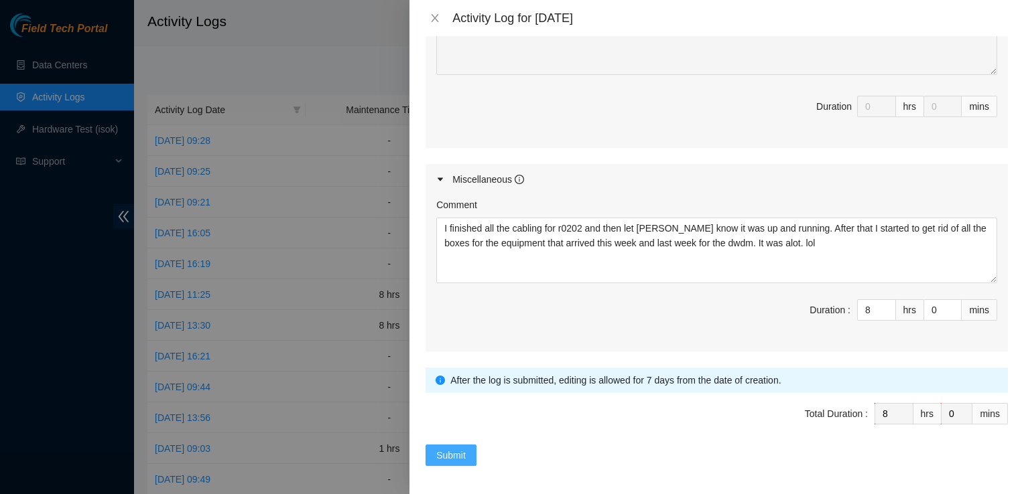
click at [443, 456] on span "Submit" at bounding box center [450, 455] width 29 height 15
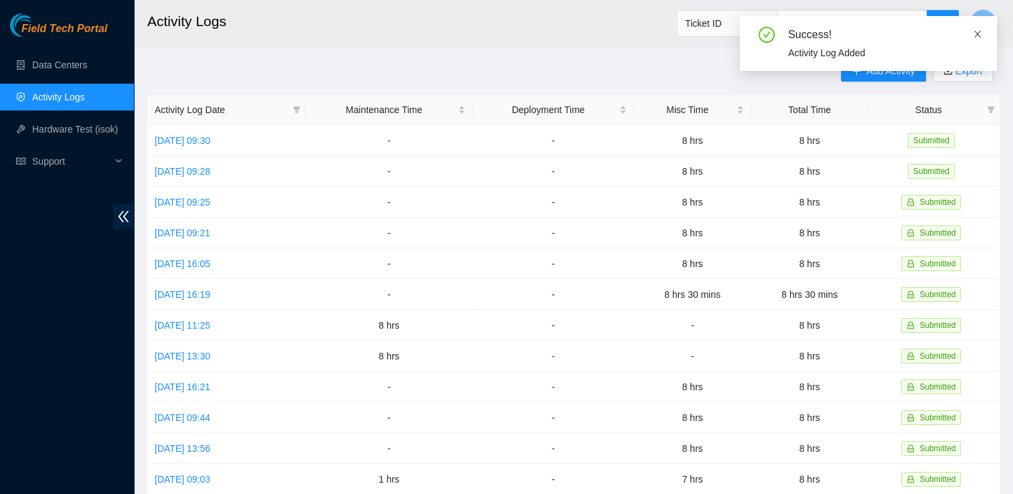
click at [974, 33] on icon "close" at bounding box center [977, 33] width 9 height 9
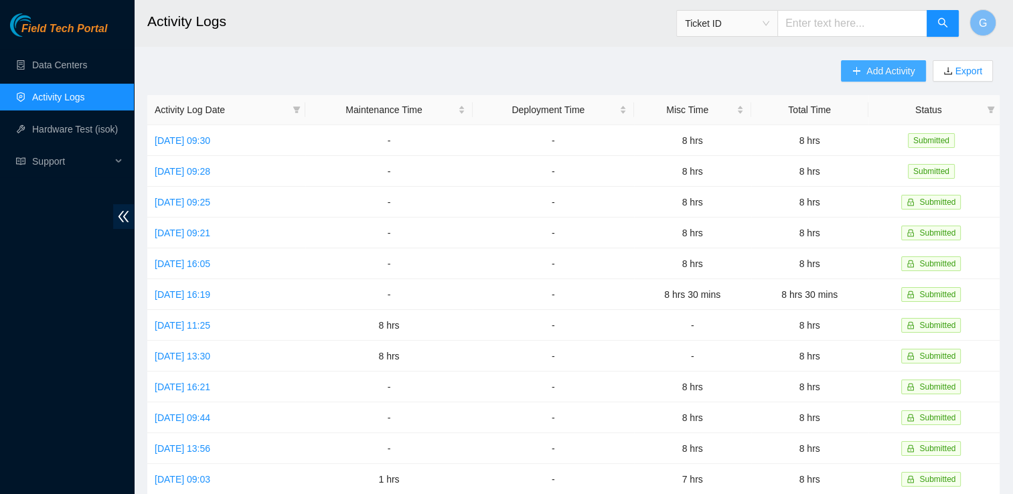
click at [889, 72] on span "Add Activity" at bounding box center [891, 71] width 48 height 15
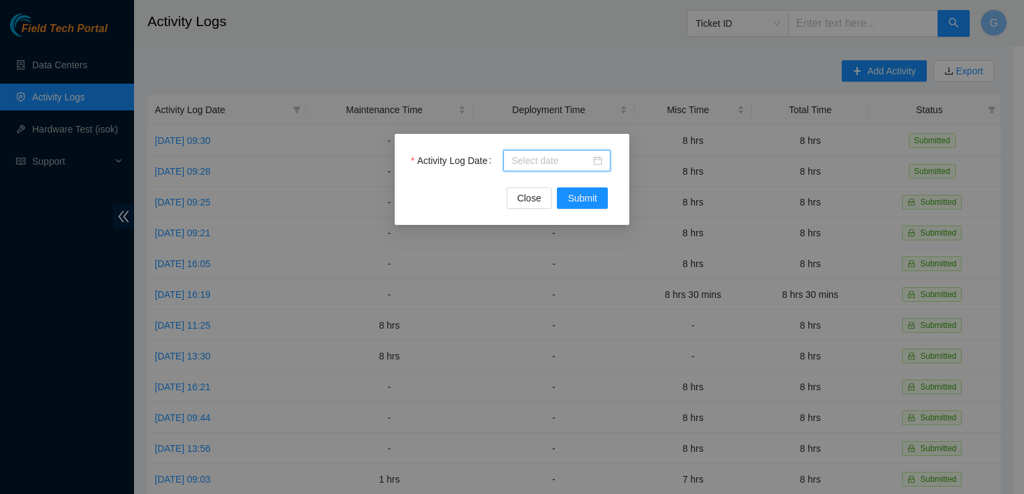
click at [535, 157] on input "Activity Log Date" at bounding box center [550, 160] width 79 height 15
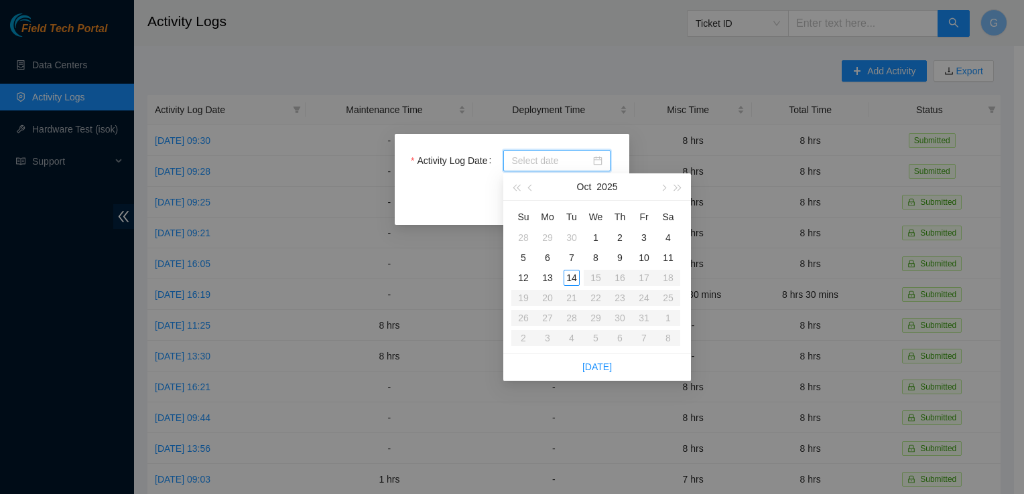
type input "[DATE]"
click at [645, 256] on div "10" at bounding box center [644, 258] width 16 height 16
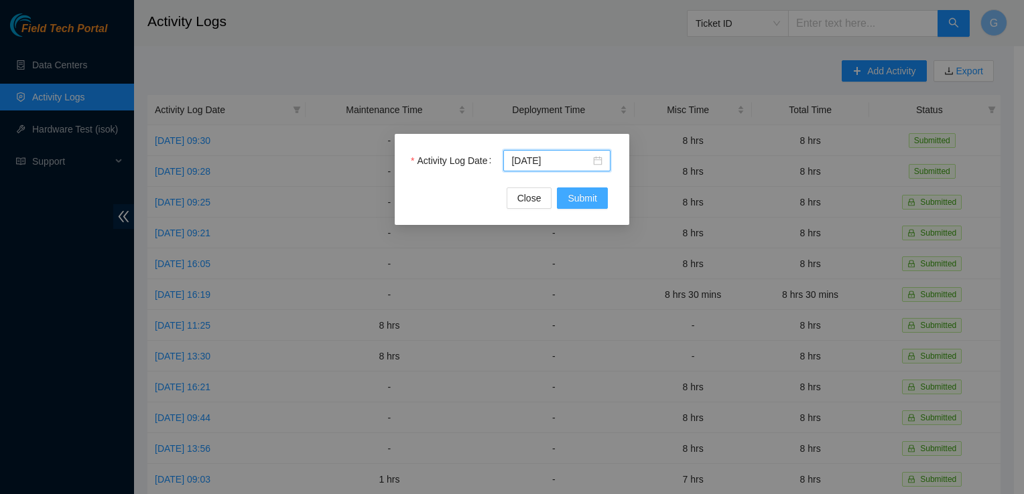
click at [592, 200] on span "Submit" at bounding box center [581, 198] width 29 height 15
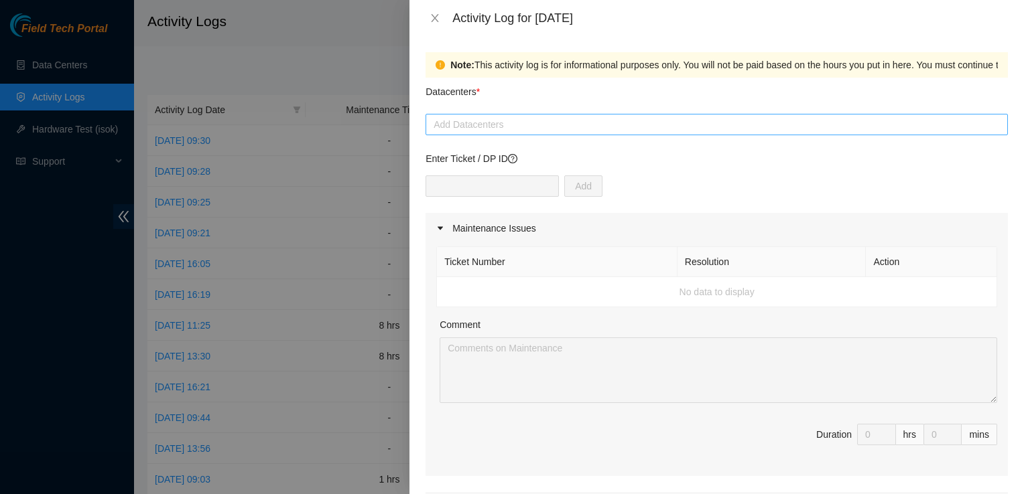
click at [497, 121] on div at bounding box center [716, 125] width 575 height 16
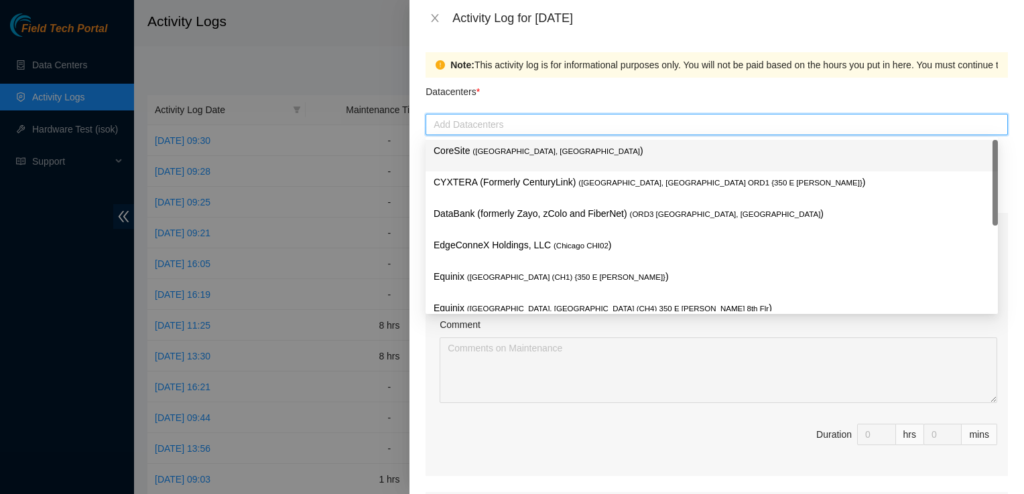
click at [480, 150] on span "( [GEOGRAPHIC_DATA], [GEOGRAPHIC_DATA]" at bounding box center [555, 151] width 167 height 8
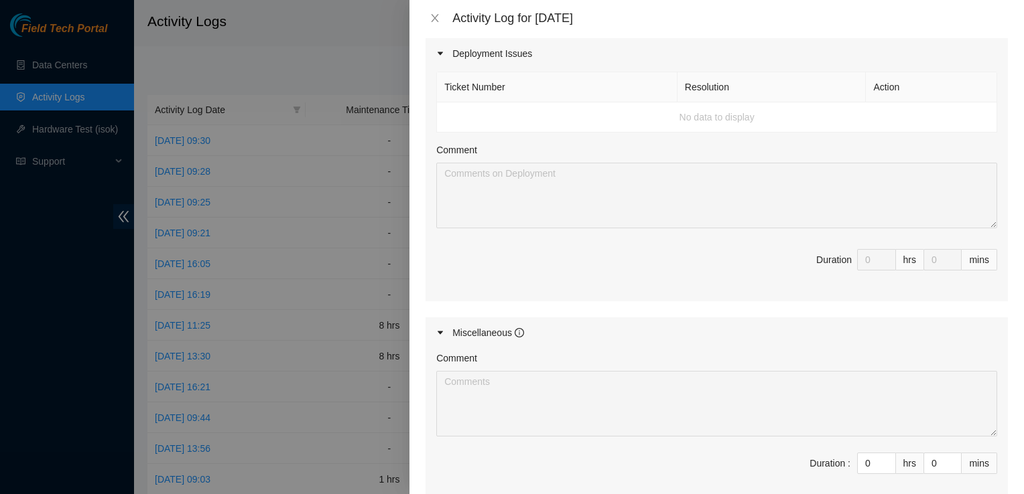
scroll to position [536, 0]
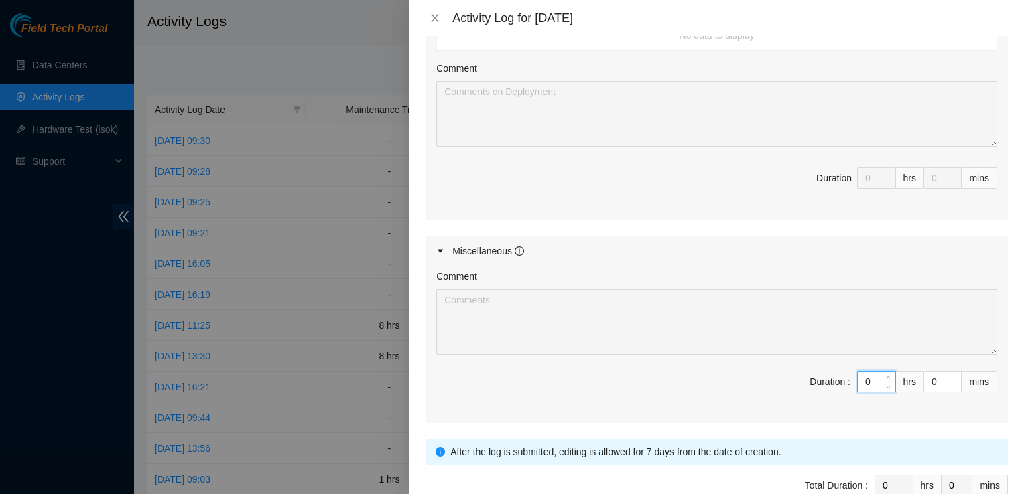
drag, startPoint x: 865, startPoint y: 379, endPoint x: 780, endPoint y: 373, distance: 84.6
click at [785, 374] on span "Duration : 0 hrs 0 mins" at bounding box center [716, 390] width 561 height 38
type input "8"
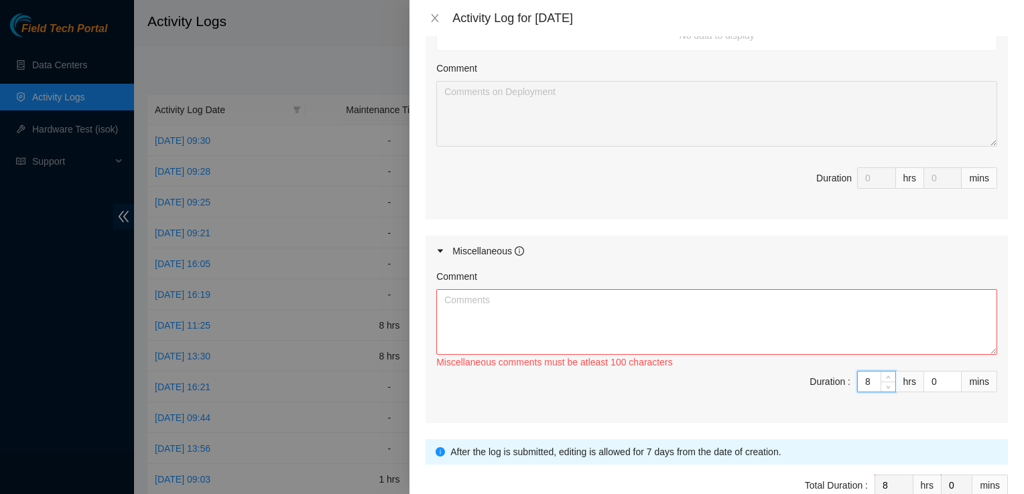
type input "8"
click at [486, 296] on textarea "Comment" at bounding box center [716, 322] width 561 height 66
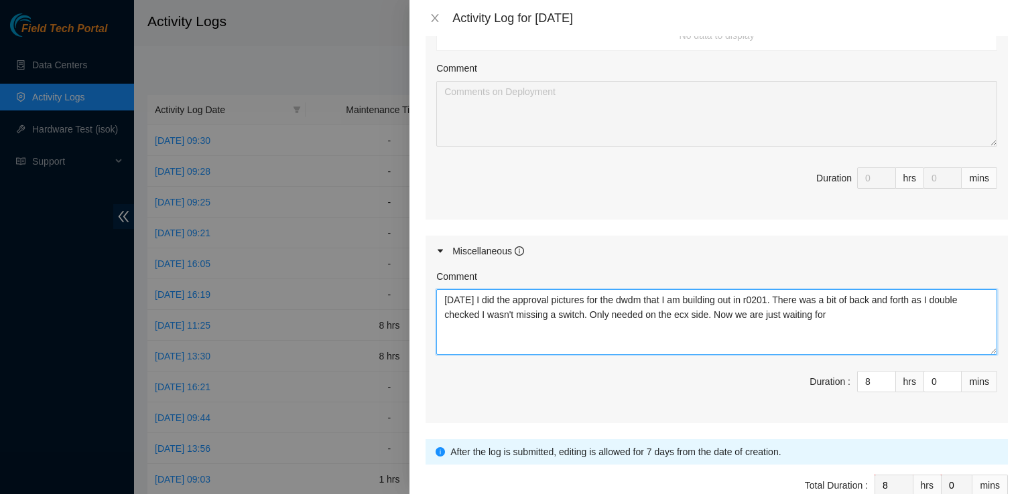
click at [837, 308] on textarea "[DATE] I did the approval pictures for the dwdm that I am building out in r0201…" at bounding box center [716, 322] width 561 height 66
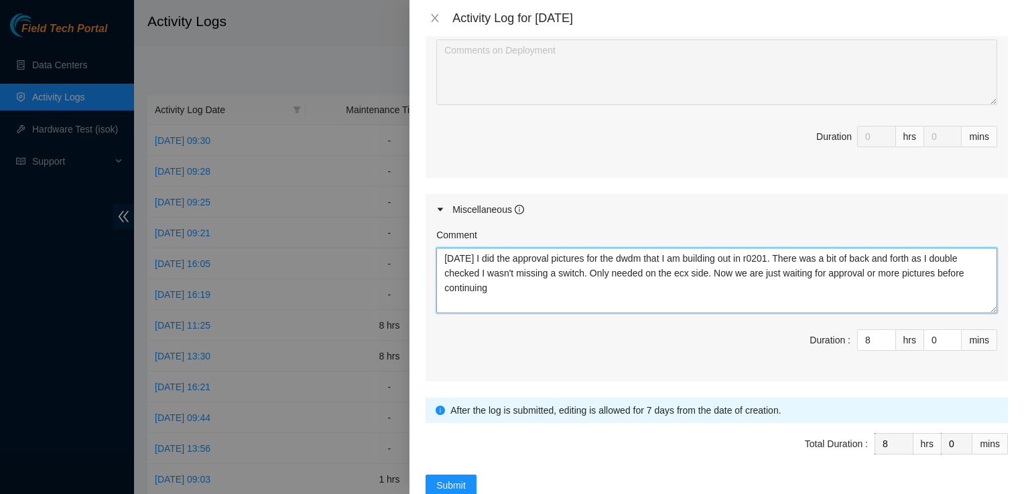
scroll to position [608, 0]
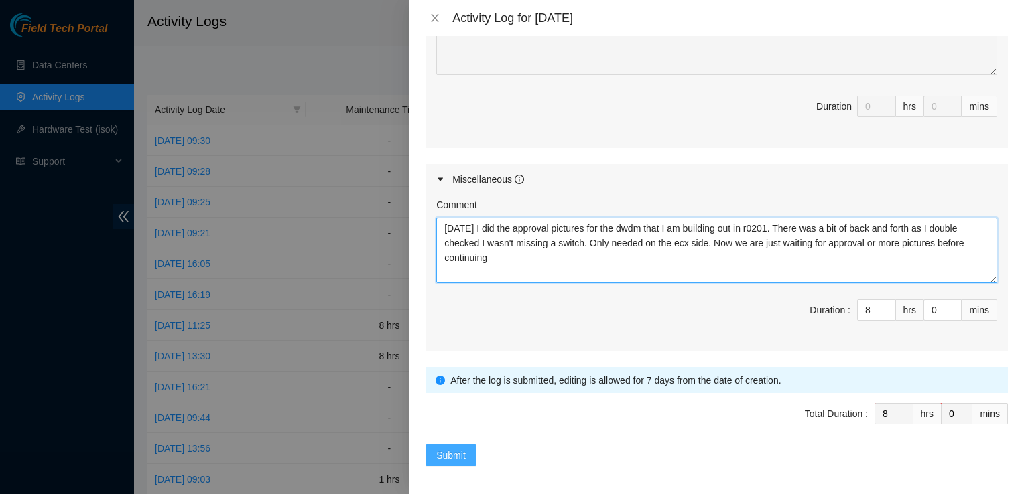
type textarea "[DATE] I did the approval pictures for the dwdm that I am building out in r0201…"
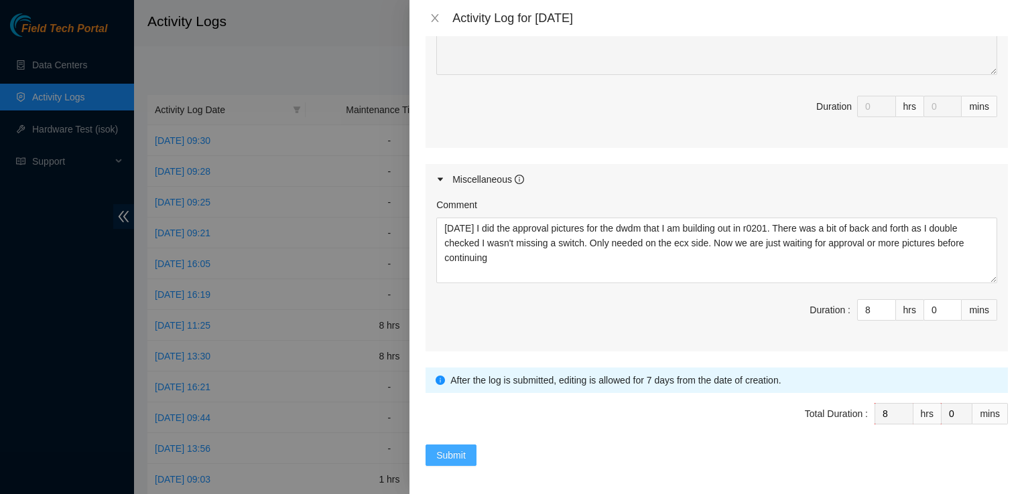
click at [453, 449] on span "Submit" at bounding box center [450, 455] width 29 height 15
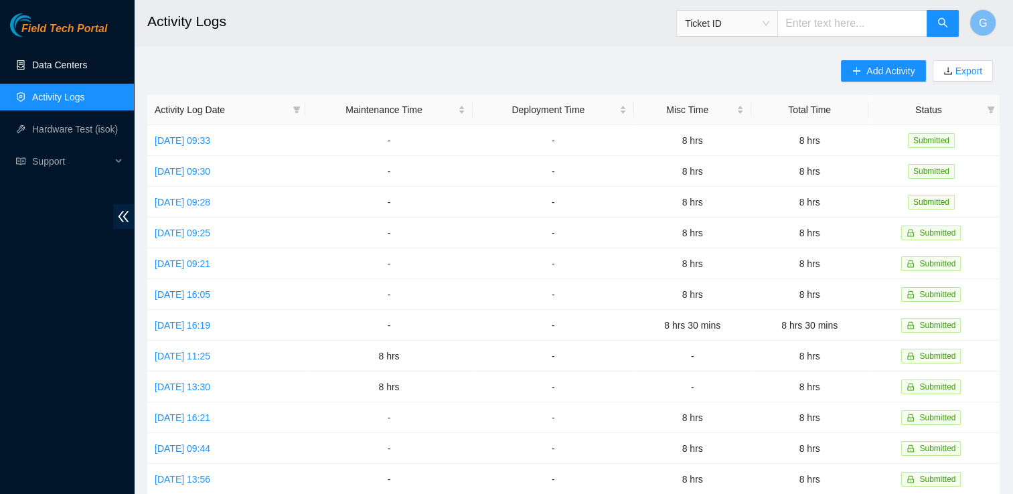
click at [60, 69] on link "Data Centers" at bounding box center [59, 65] width 55 height 11
